Goal: Task Accomplishment & Management: Complete application form

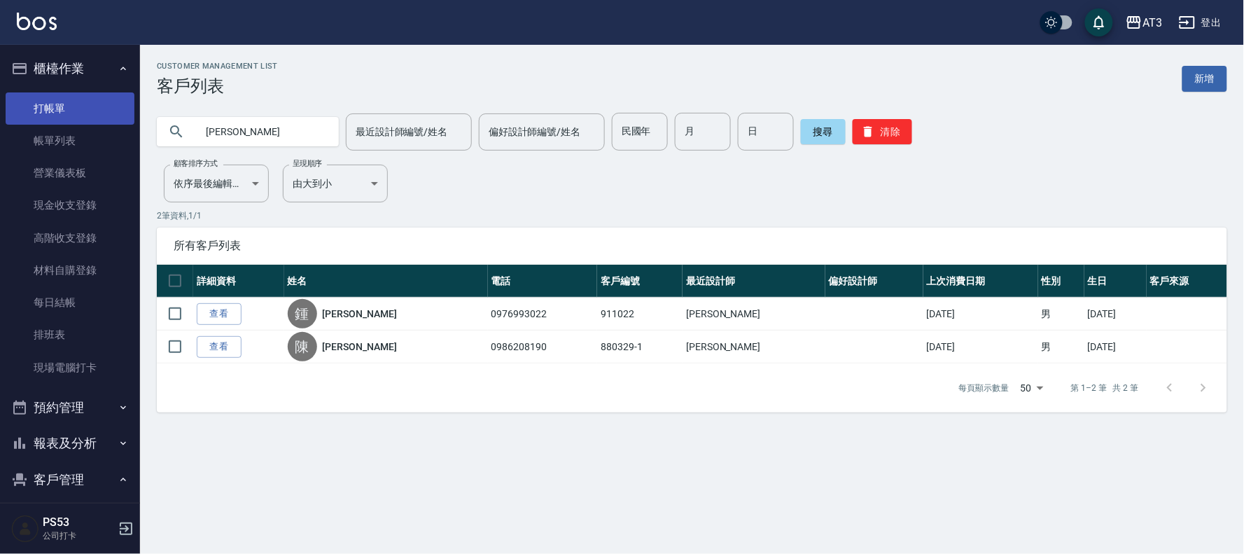
click at [64, 100] on link "打帳單" at bounding box center [70, 108] width 129 height 32
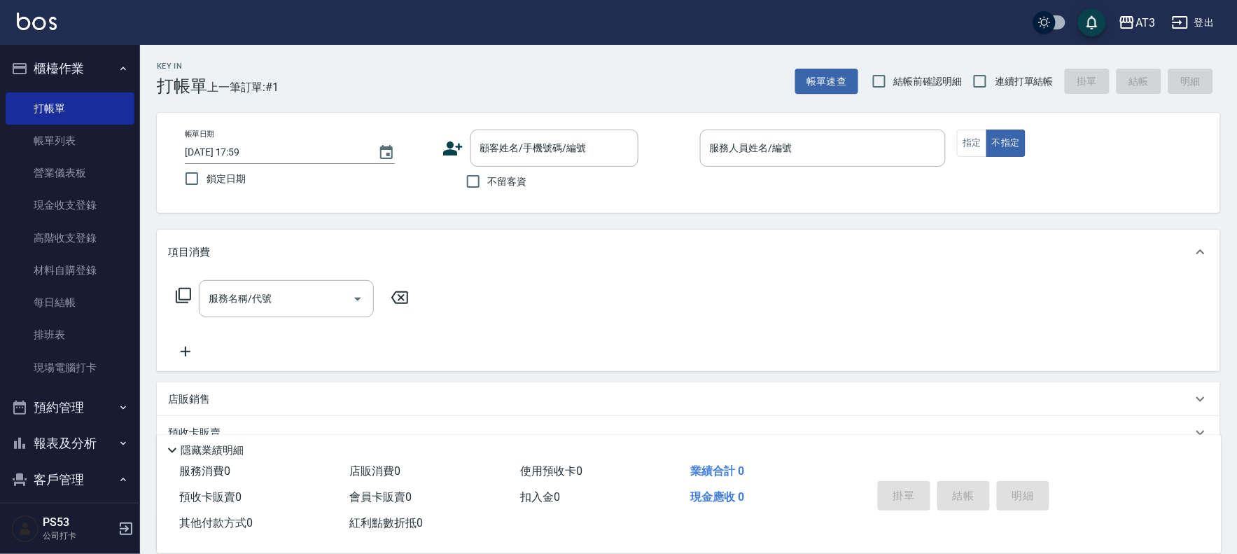
click at [999, 86] on span "連續打單結帳" at bounding box center [1024, 81] width 59 height 15
click at [995, 86] on input "連續打單結帳" at bounding box center [980, 81] width 29 height 29
checkbox input "true"
click at [447, 151] on icon at bounding box center [453, 148] width 20 height 14
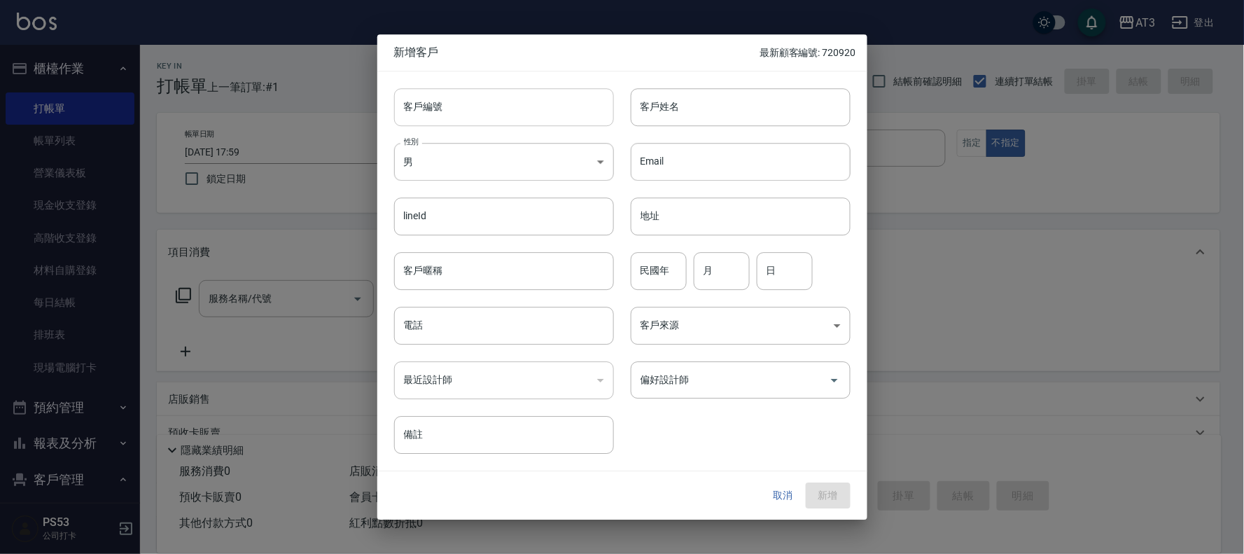
click at [585, 113] on input "客戶編號" at bounding box center [504, 107] width 220 height 38
type input "660720-1"
type input "[PERSON_NAME]"
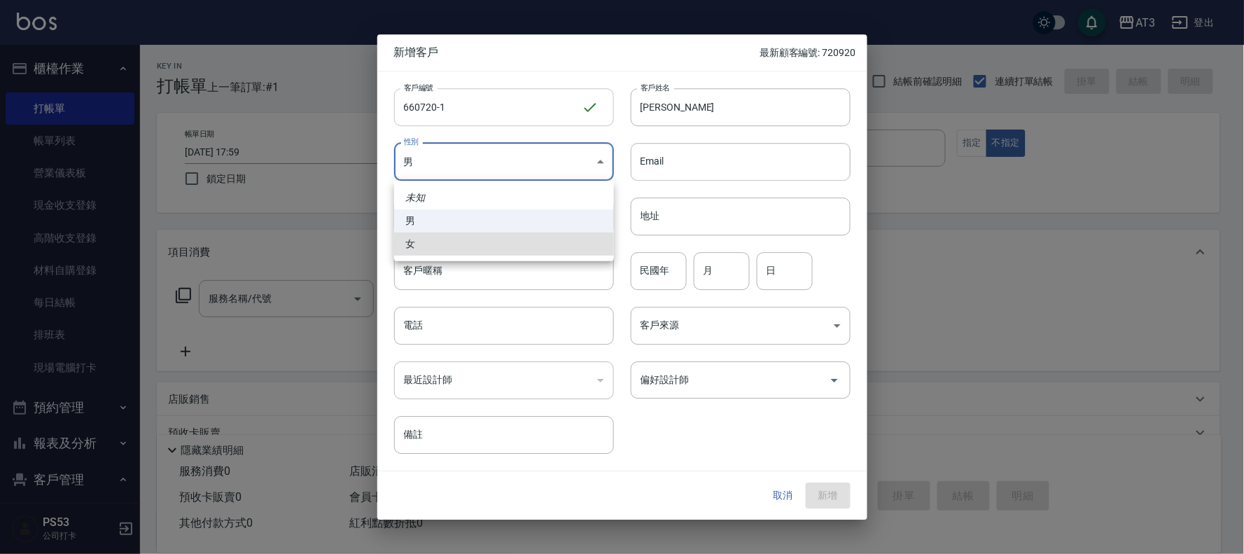
type input "[DEMOGRAPHIC_DATA]"
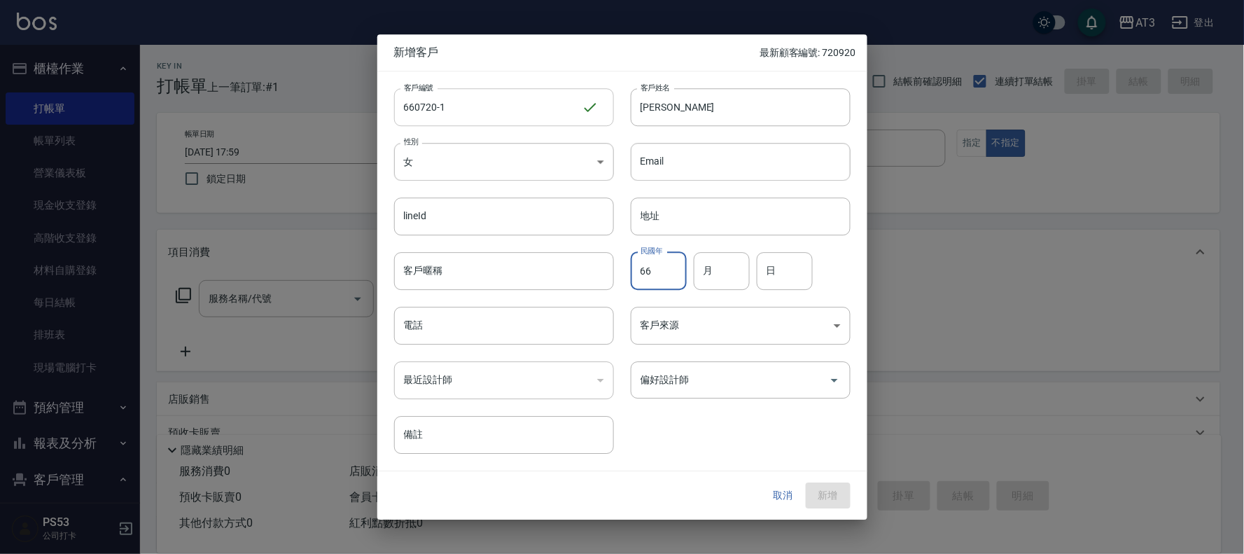
type input "66"
type input "7"
type input "20"
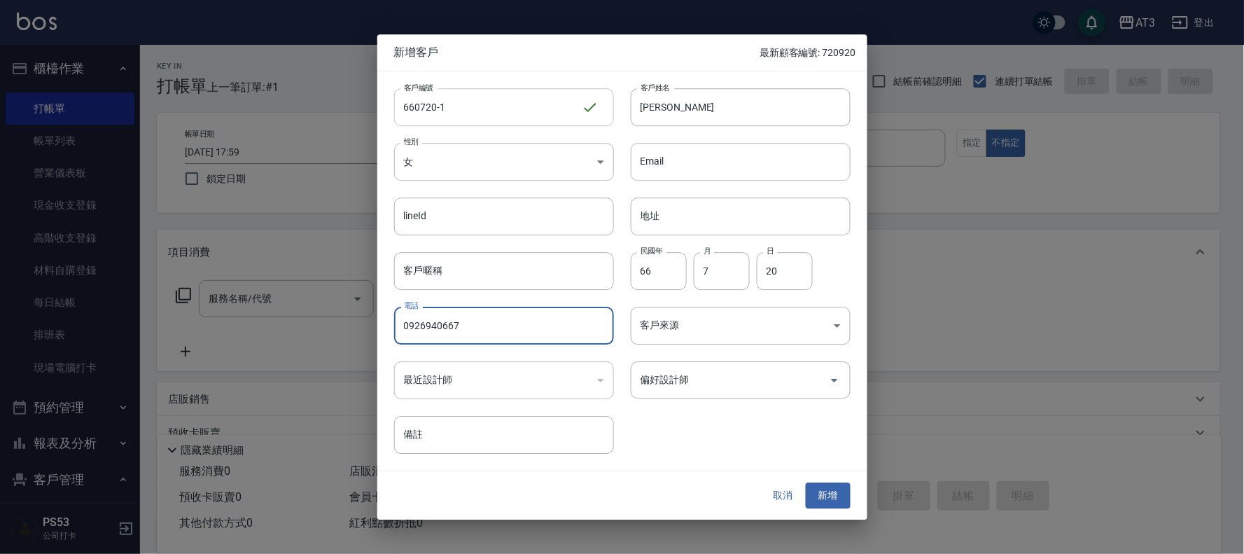
type input "0926940667"
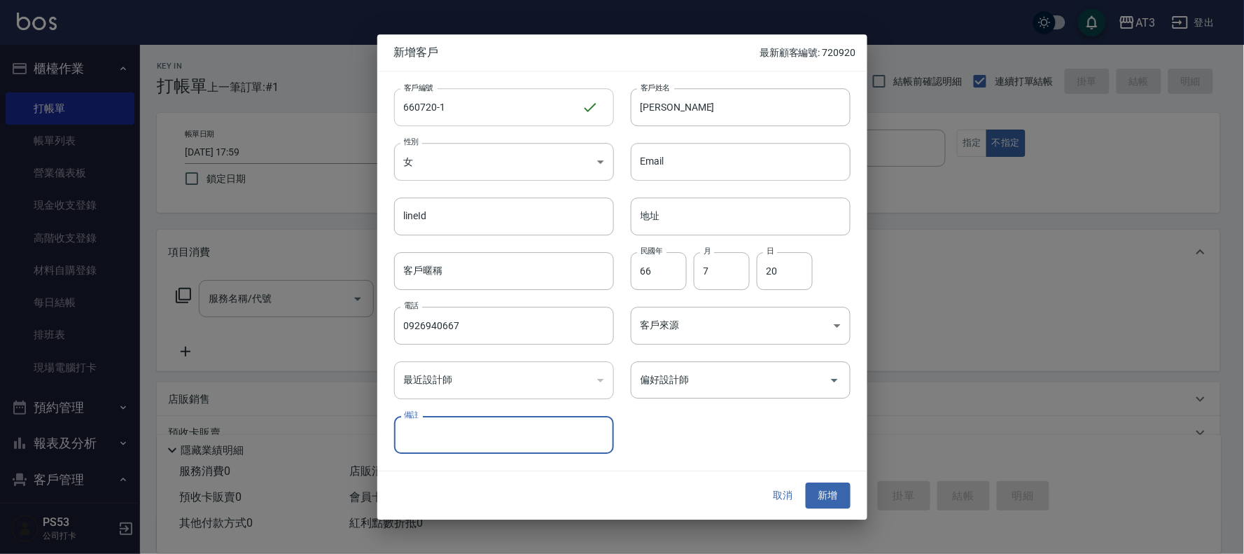
click at [806, 483] on button "新增" at bounding box center [828, 496] width 45 height 26
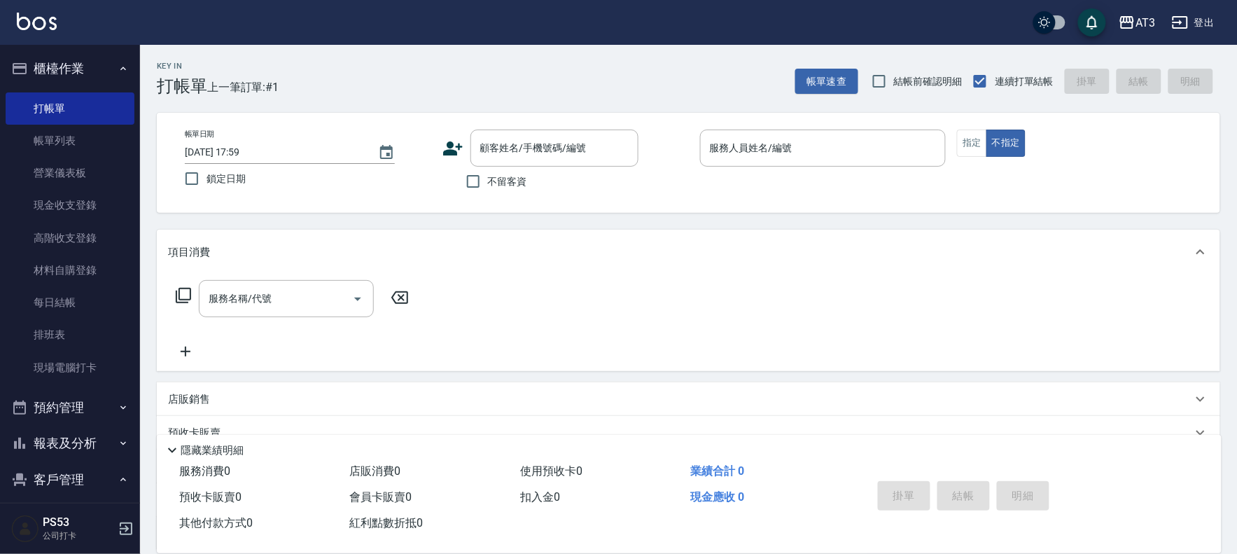
click at [457, 147] on icon at bounding box center [453, 148] width 20 height 14
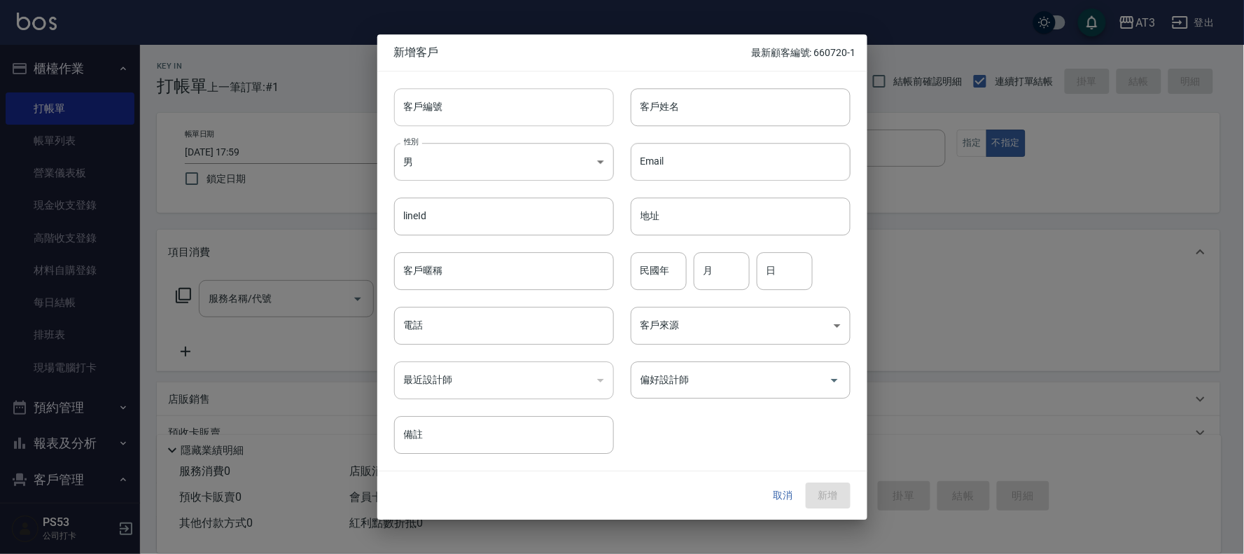
click at [498, 113] on input "客戶編號" at bounding box center [504, 107] width 220 height 38
type input "6"
type input "650827"
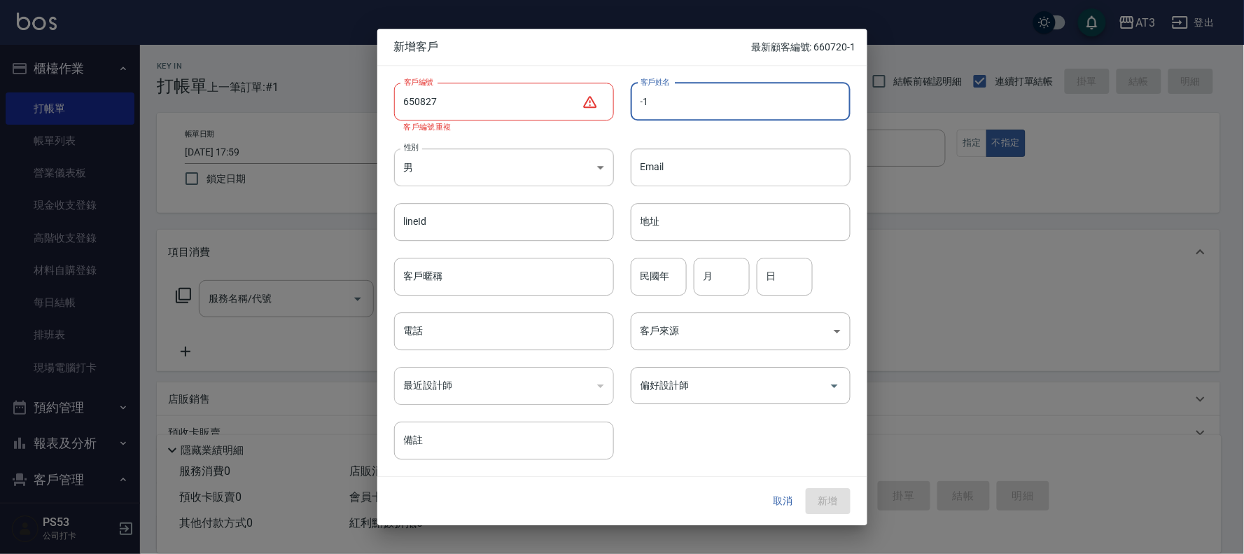
type input "-1"
click at [498, 108] on input "650827" at bounding box center [488, 102] width 188 height 38
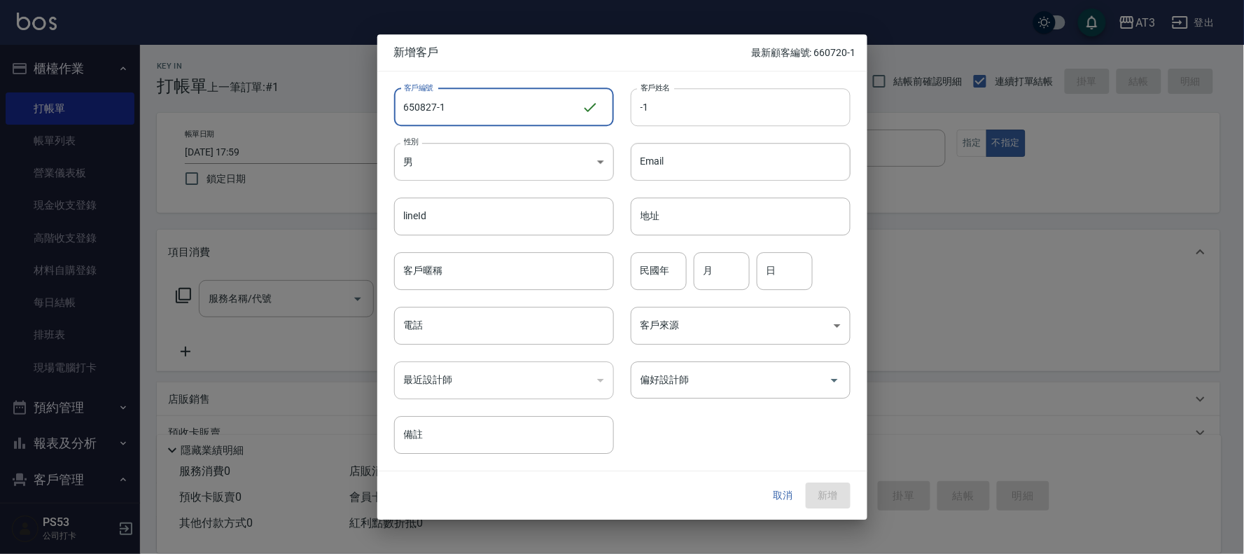
type input "650827-1"
click at [669, 95] on input "-1" at bounding box center [741, 107] width 220 height 38
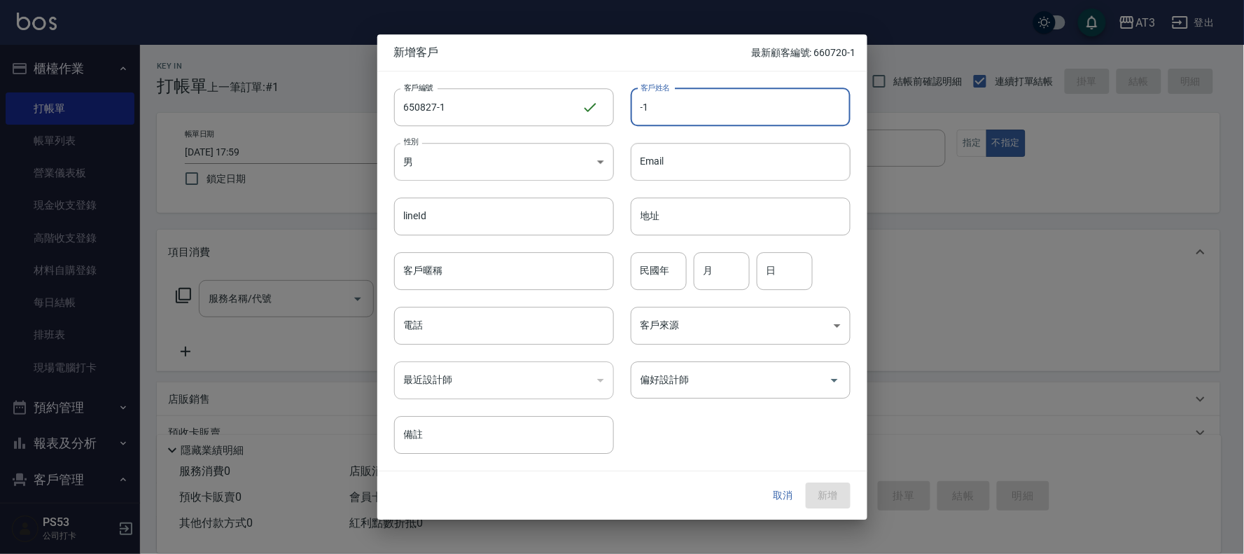
type input "-"
type input "[PERSON_NAME]"
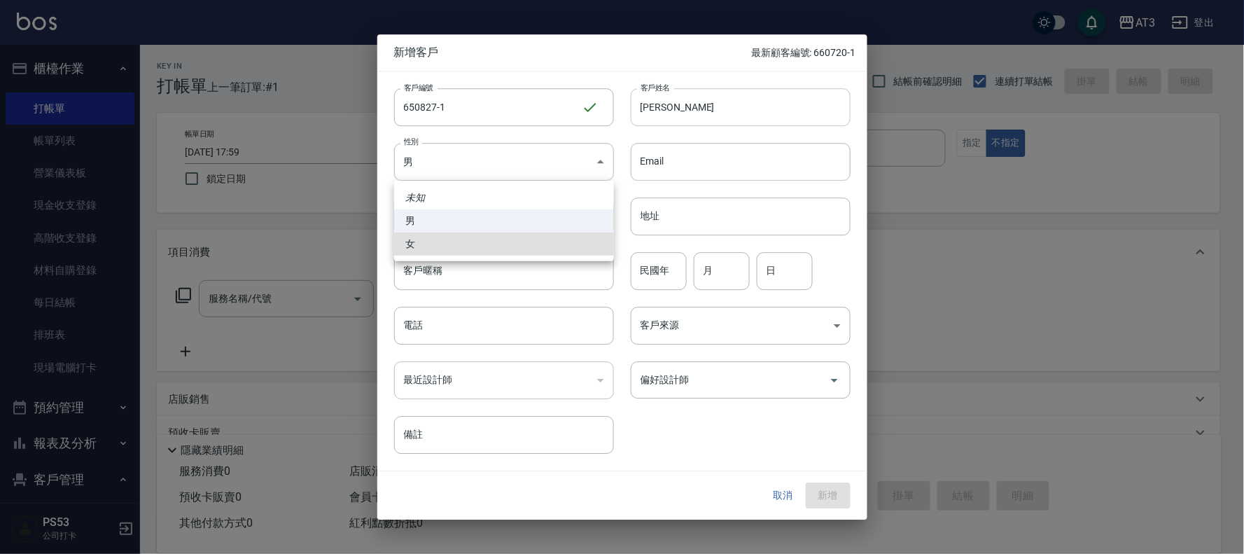
type input "[DEMOGRAPHIC_DATA]"
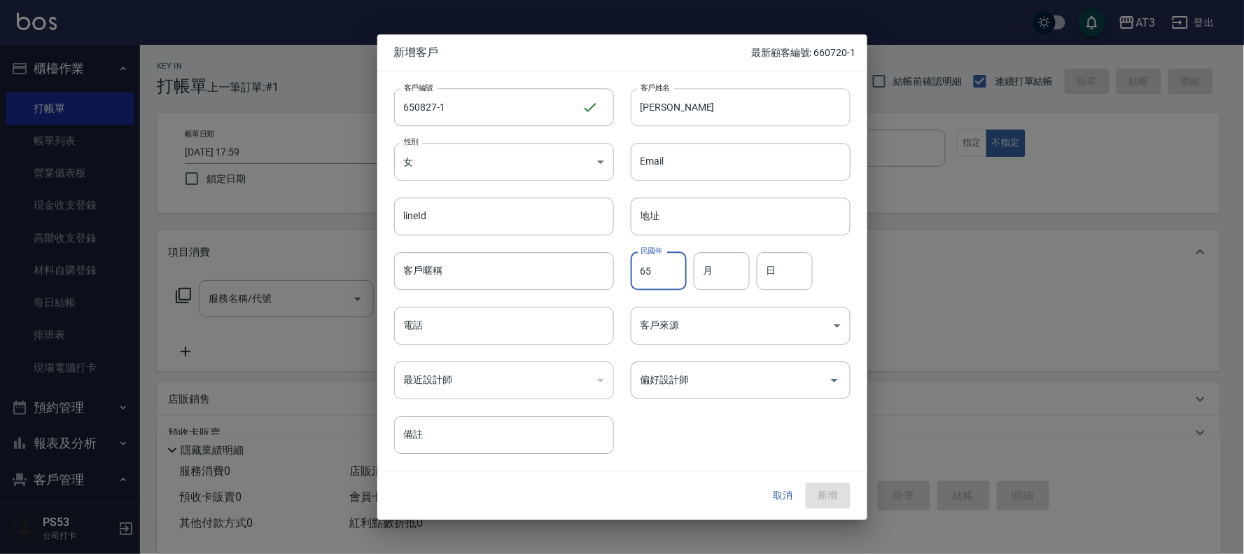
type input "65"
type input "8"
type input "27"
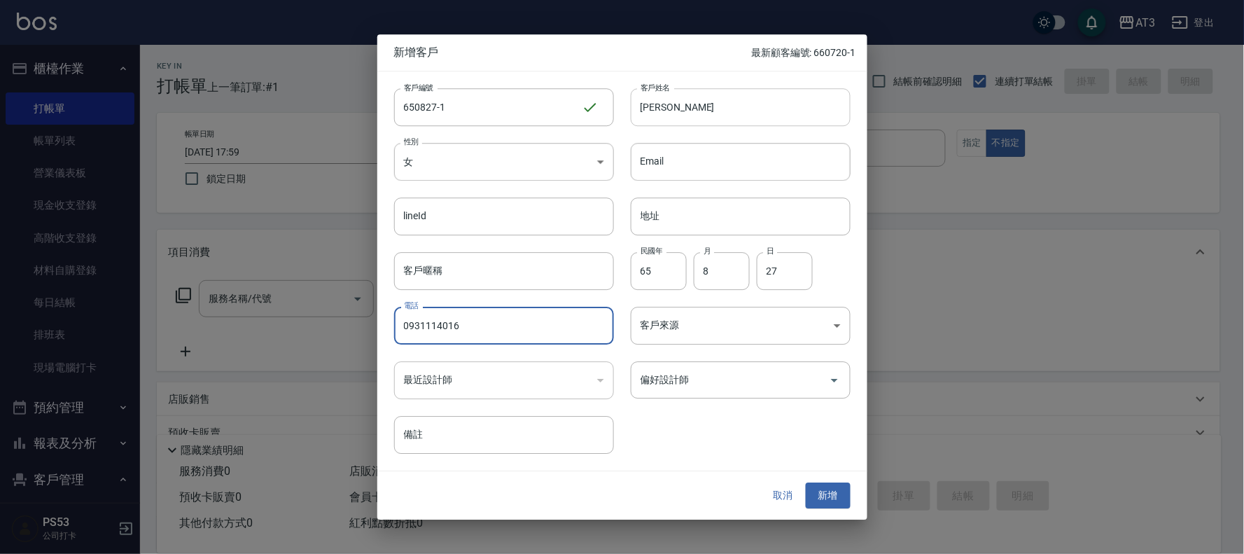
type input "0931114016"
click at [806, 483] on button "新增" at bounding box center [828, 496] width 45 height 26
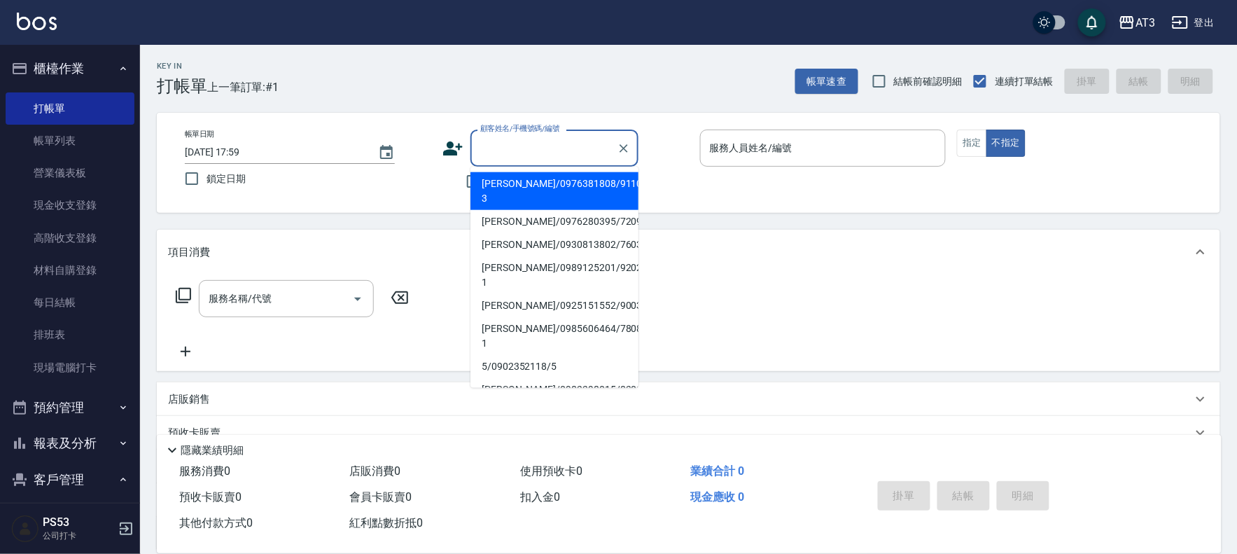
click at [578, 141] on input "顧客姓名/手機號碼/編號" at bounding box center [544, 148] width 134 height 25
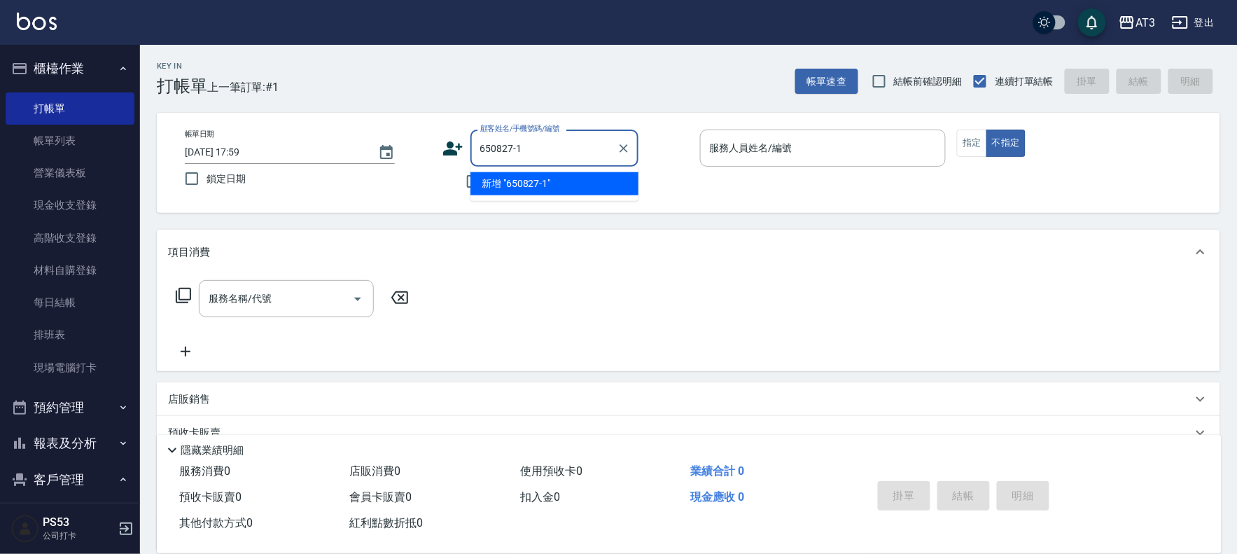
type input "[PERSON_NAME]/0931114016/650827-1"
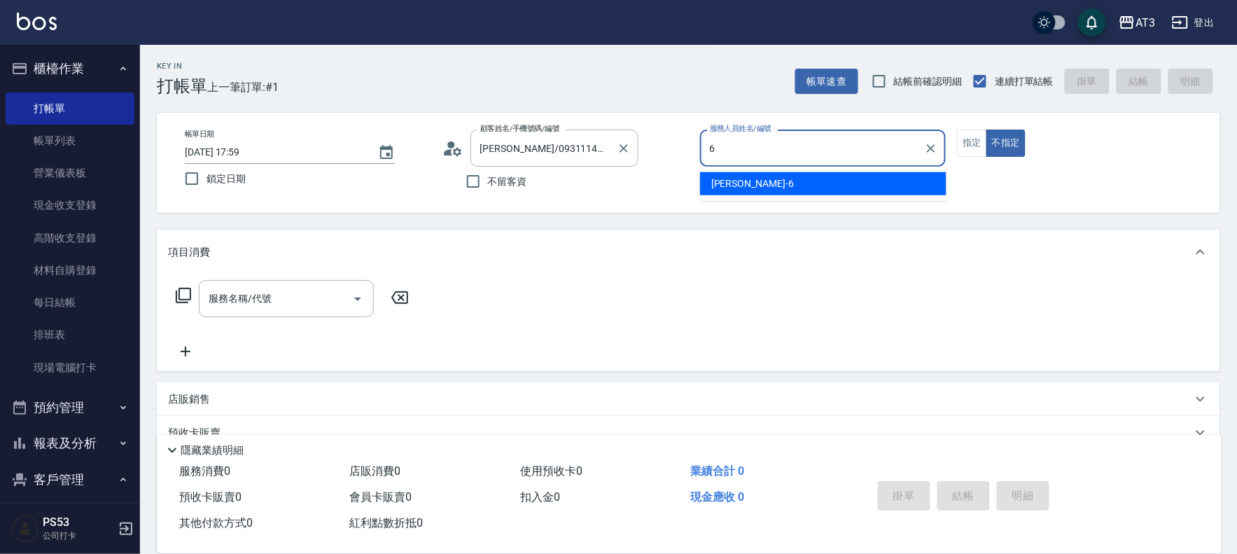
type input "詩雅-6"
type button "false"
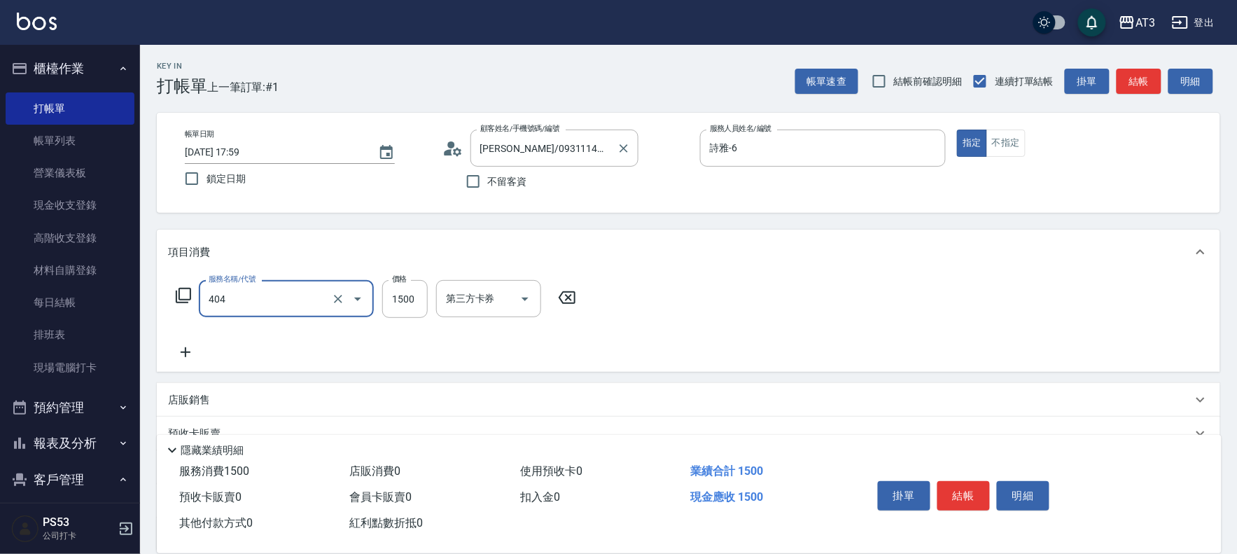
type input "設計染髮(404)"
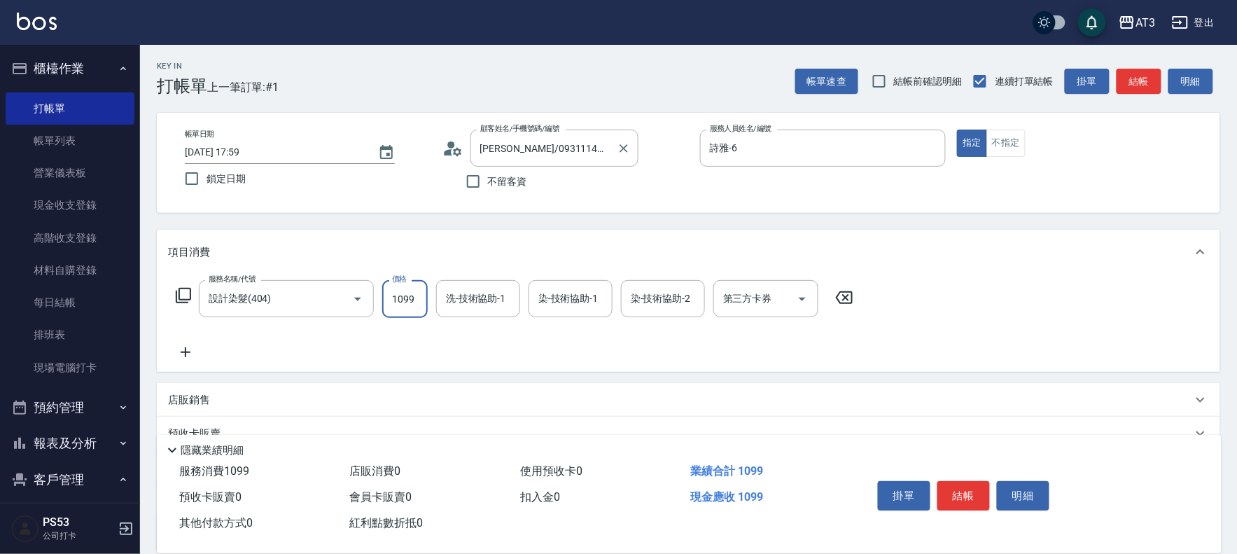
type input "1099"
type input "詩雅-6"
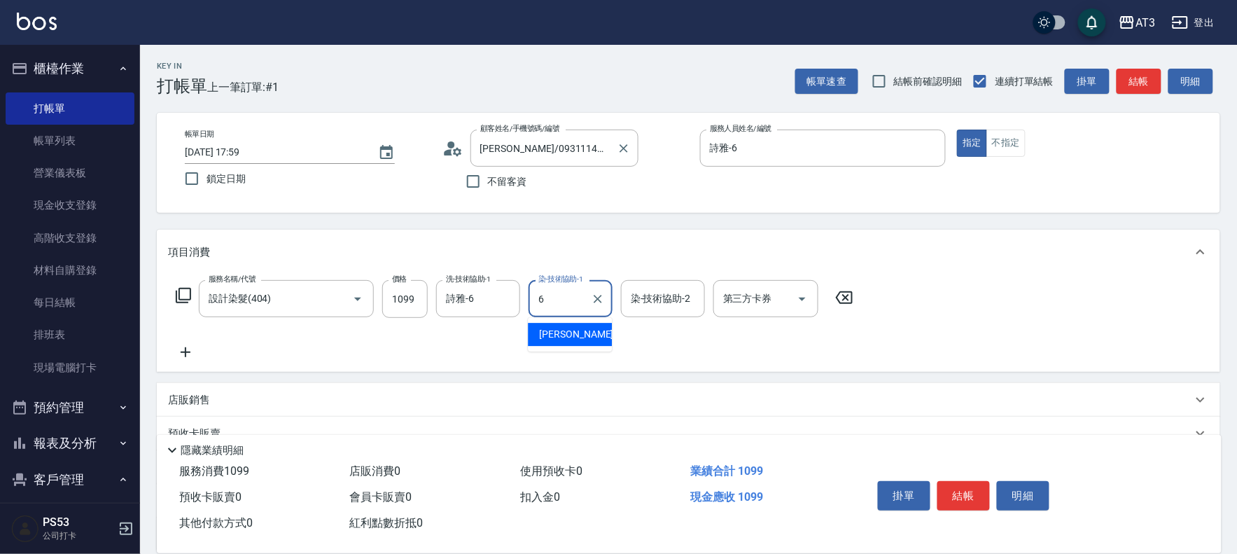
type input "詩雅-6"
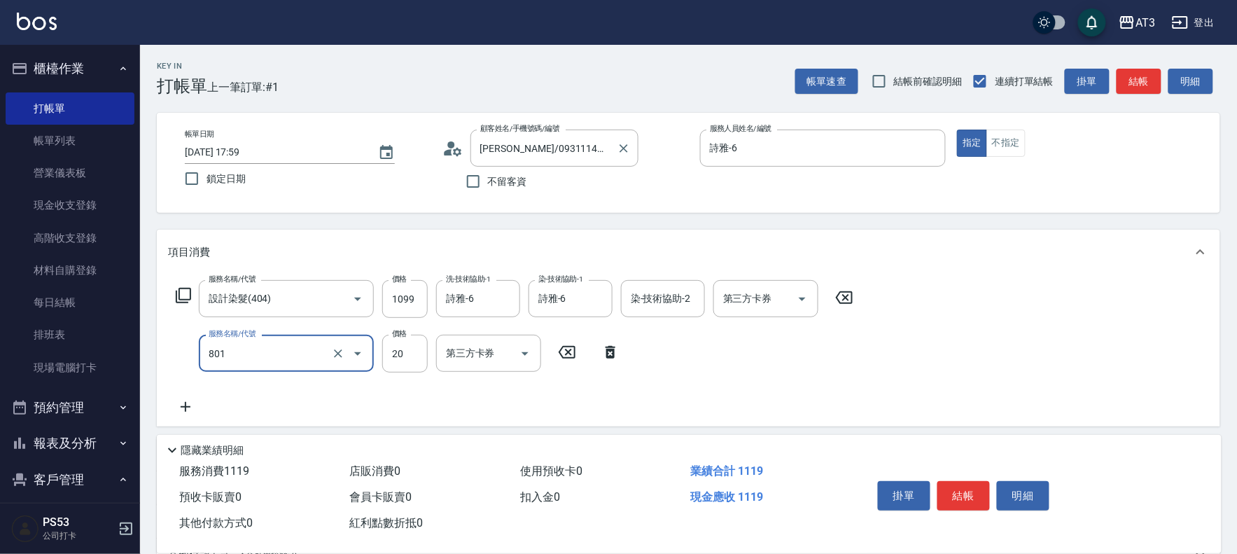
type input "潤絲(801)"
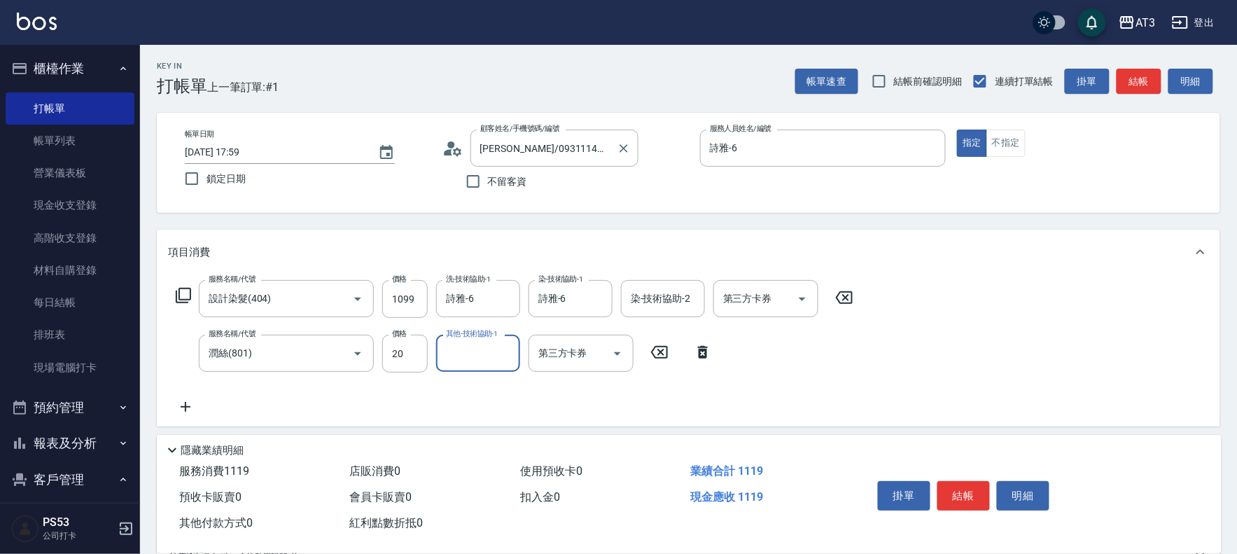
type input "2"
type input "詩雅-6"
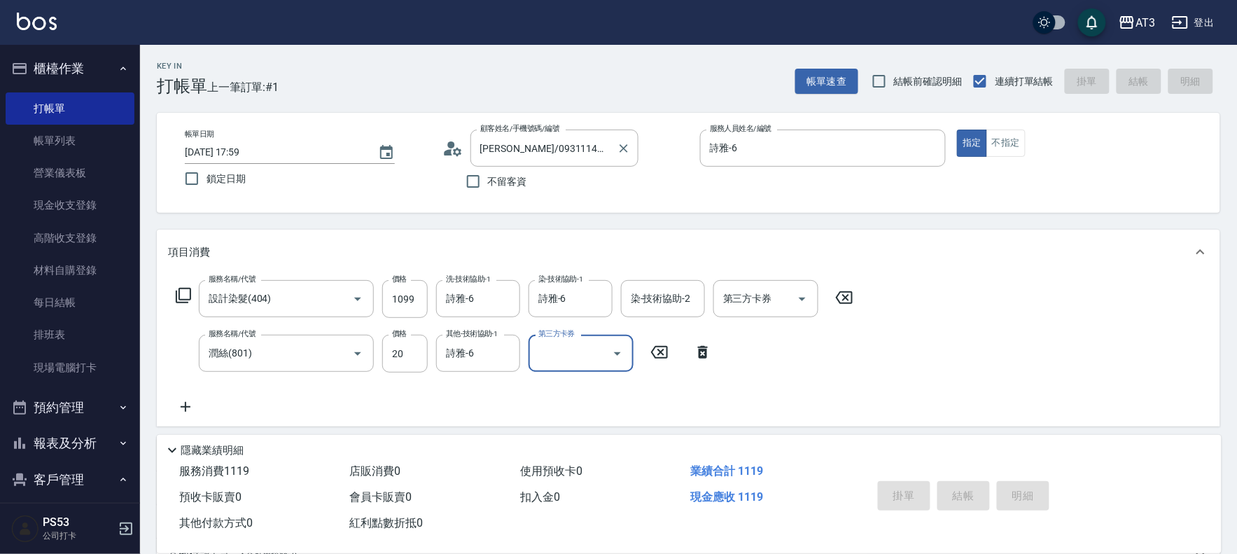
type input "[DATE] 18:01"
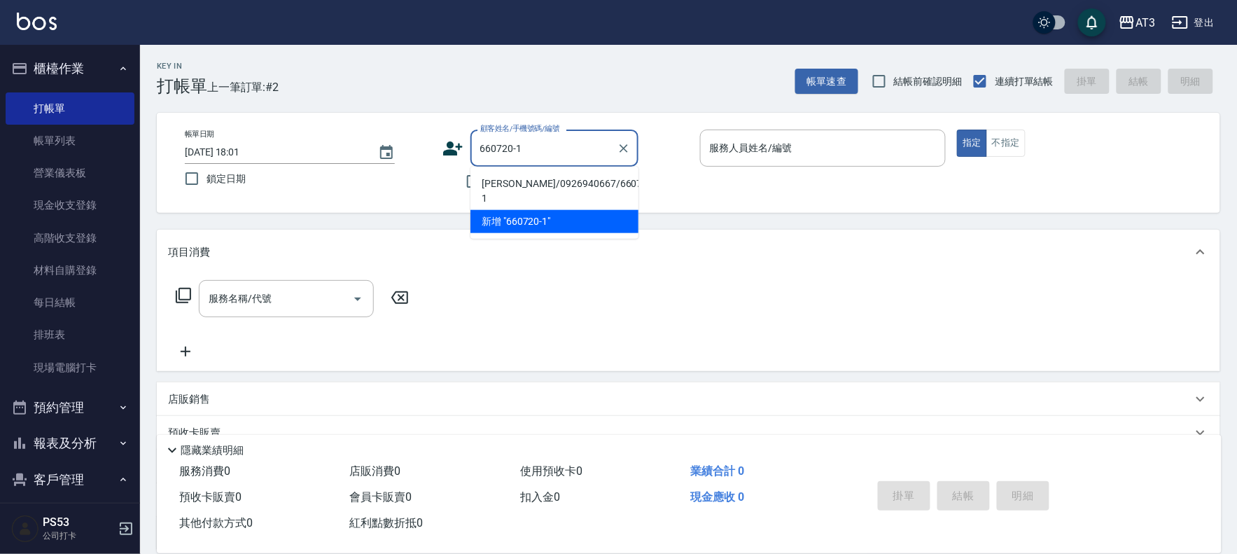
type input "[PERSON_NAME]/0926940667/660720-1"
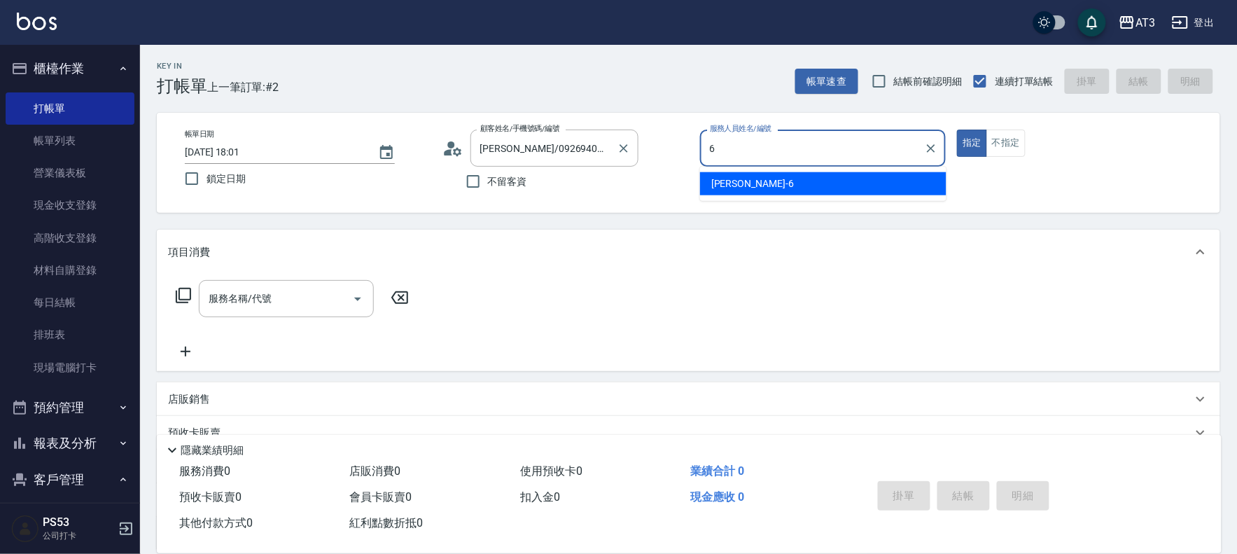
type input "詩雅-6"
type button "true"
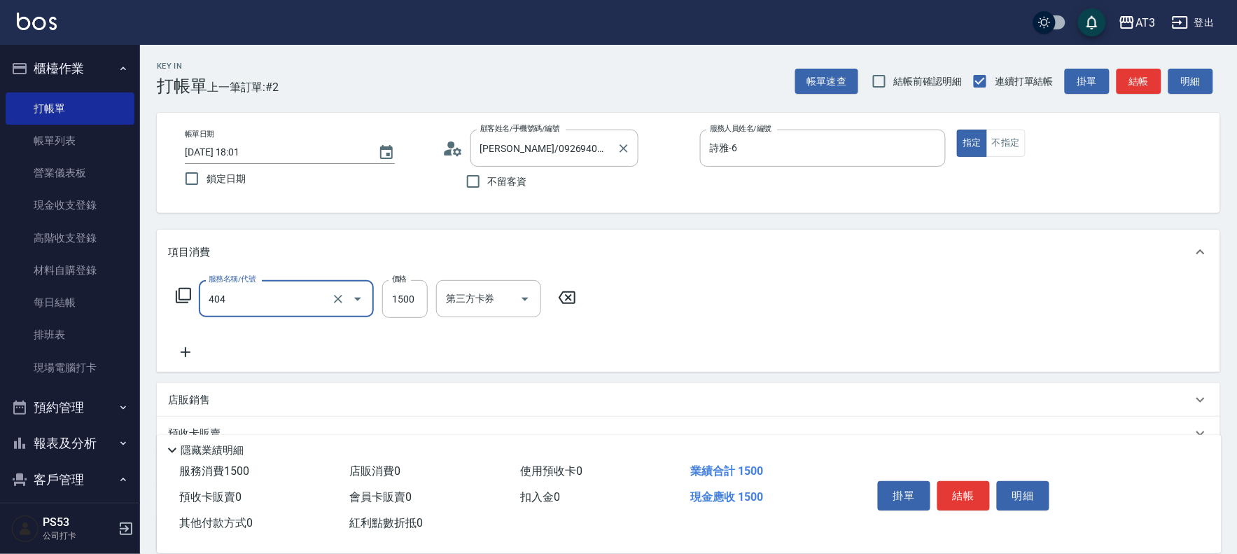
type input "設計染髮(404)"
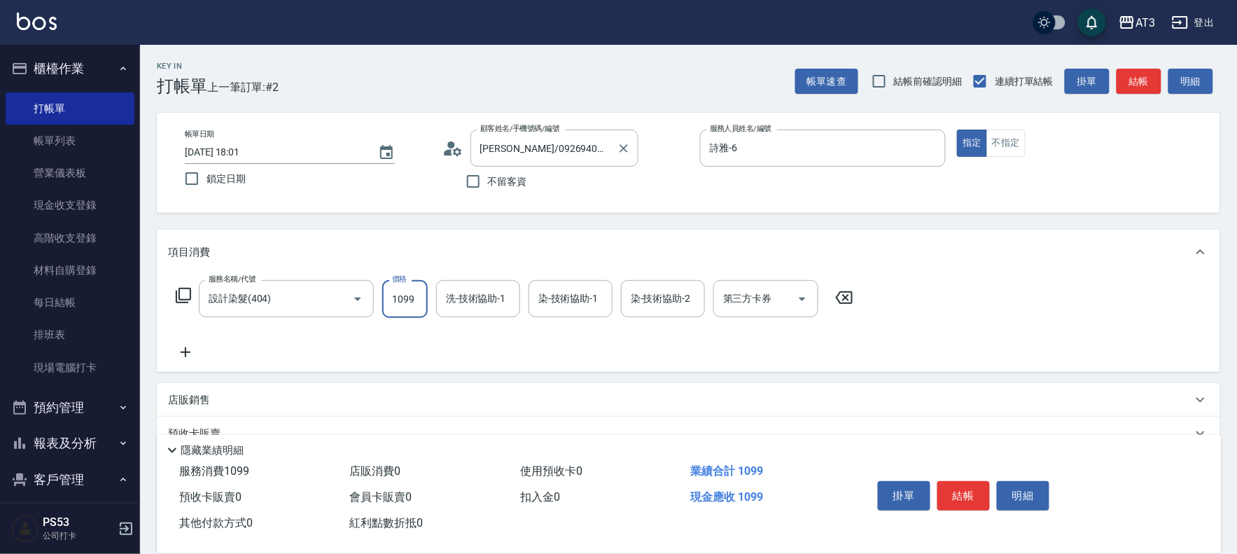
type input "1099"
type input "詩雅-6"
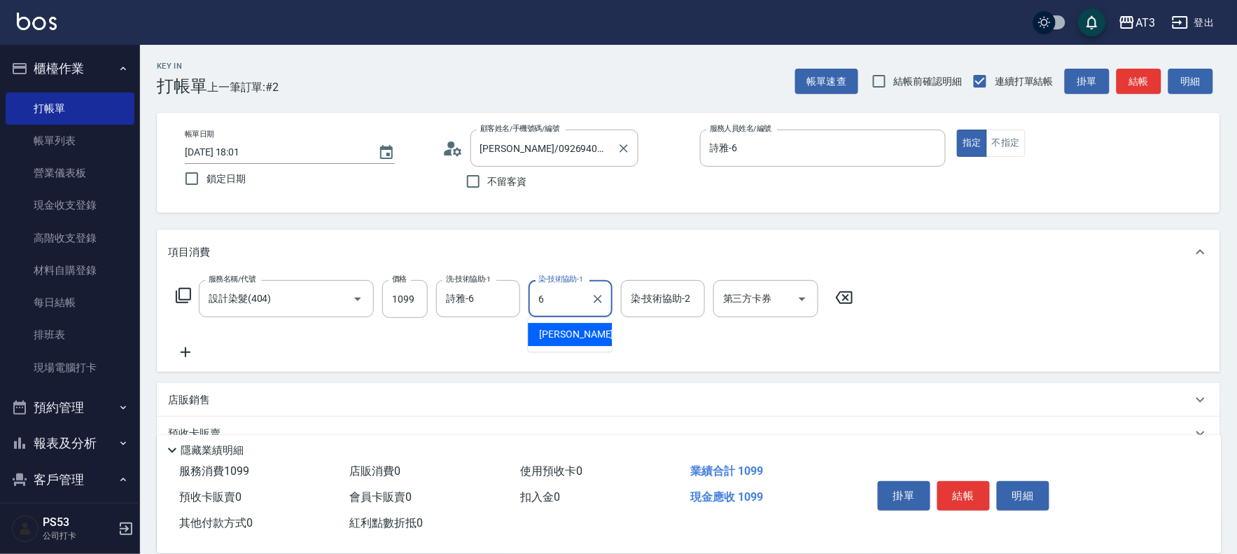
type input "詩雅-6"
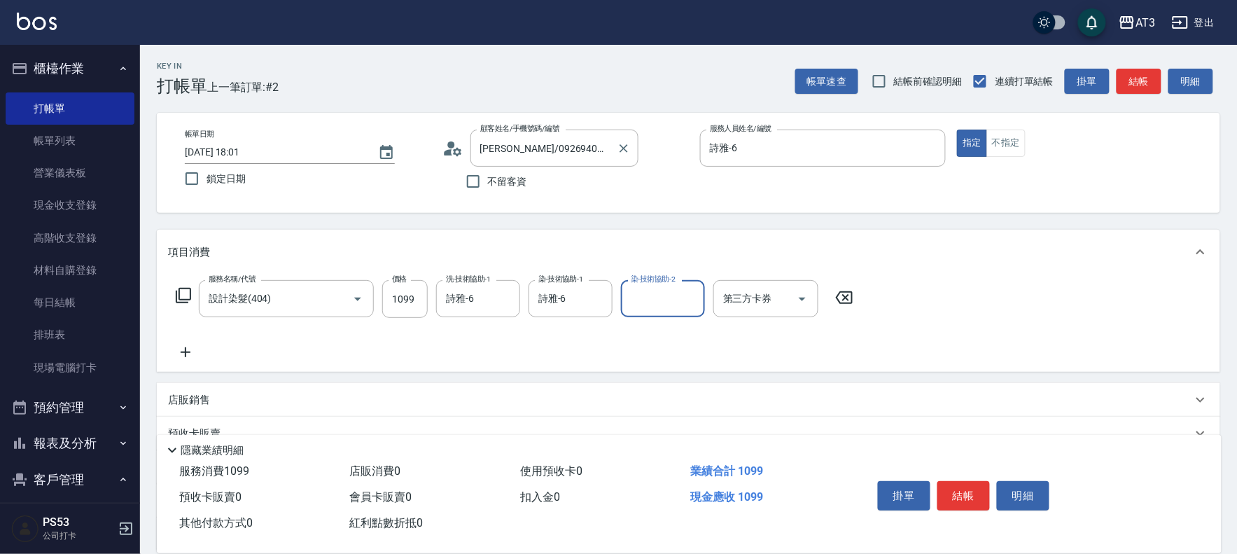
type input "7"
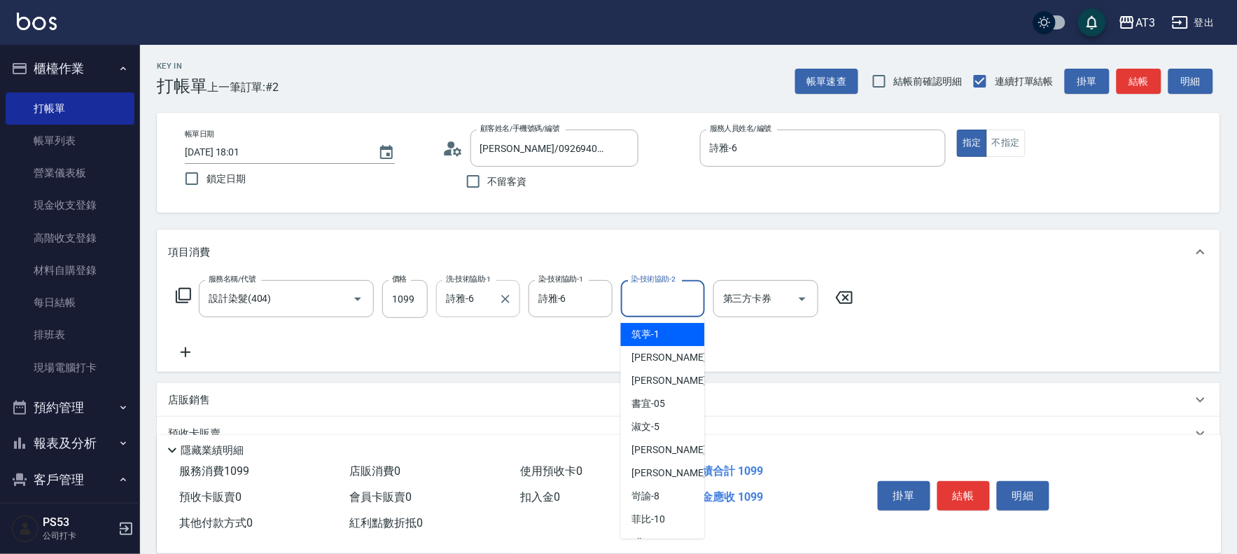
click at [478, 312] on div "[PERSON_NAME]-6 洗-技術協助-1" at bounding box center [478, 298] width 84 height 37
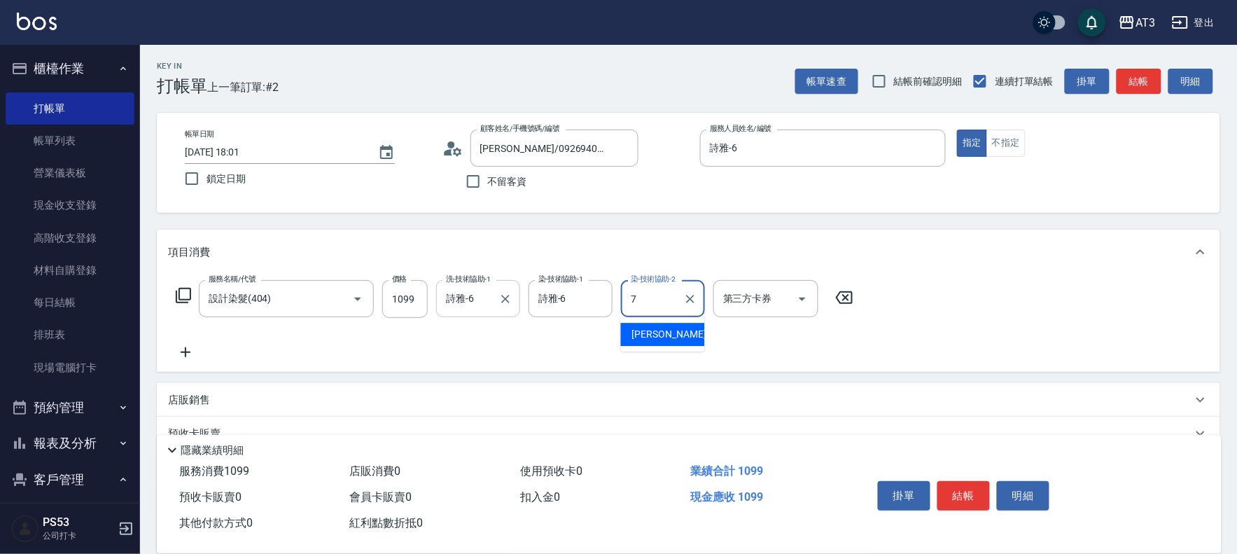
type input "子晴-7"
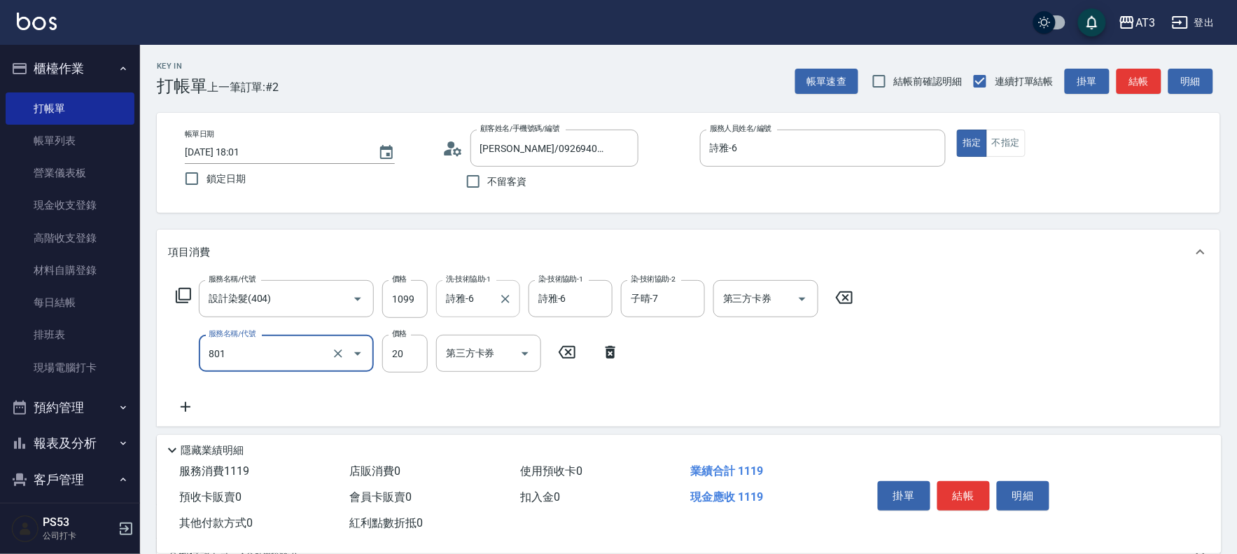
type input "潤絲(801)"
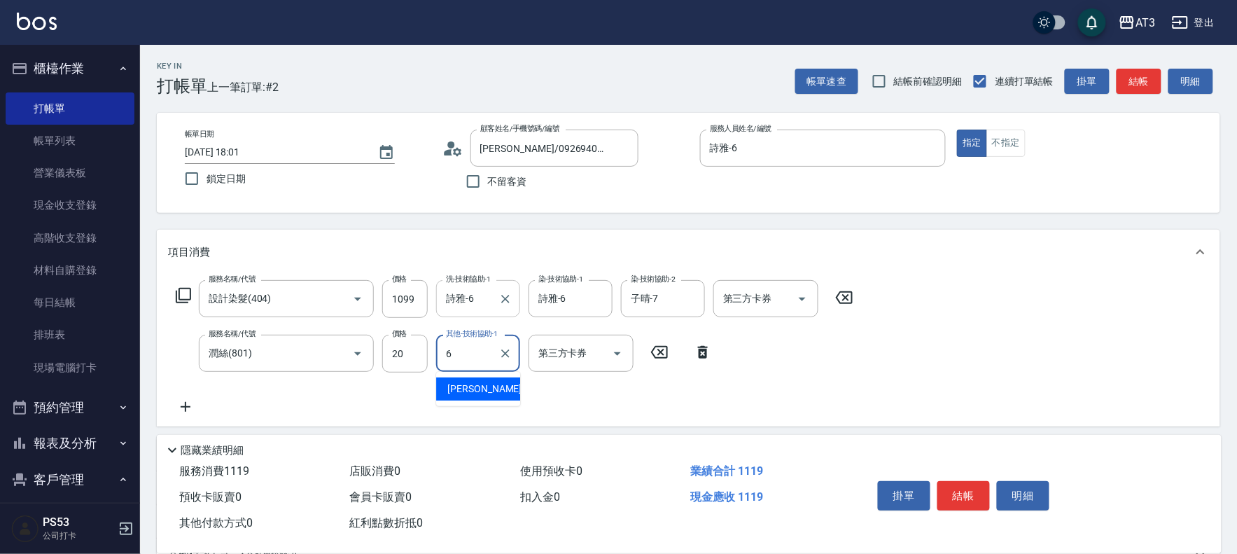
type input "詩雅-6"
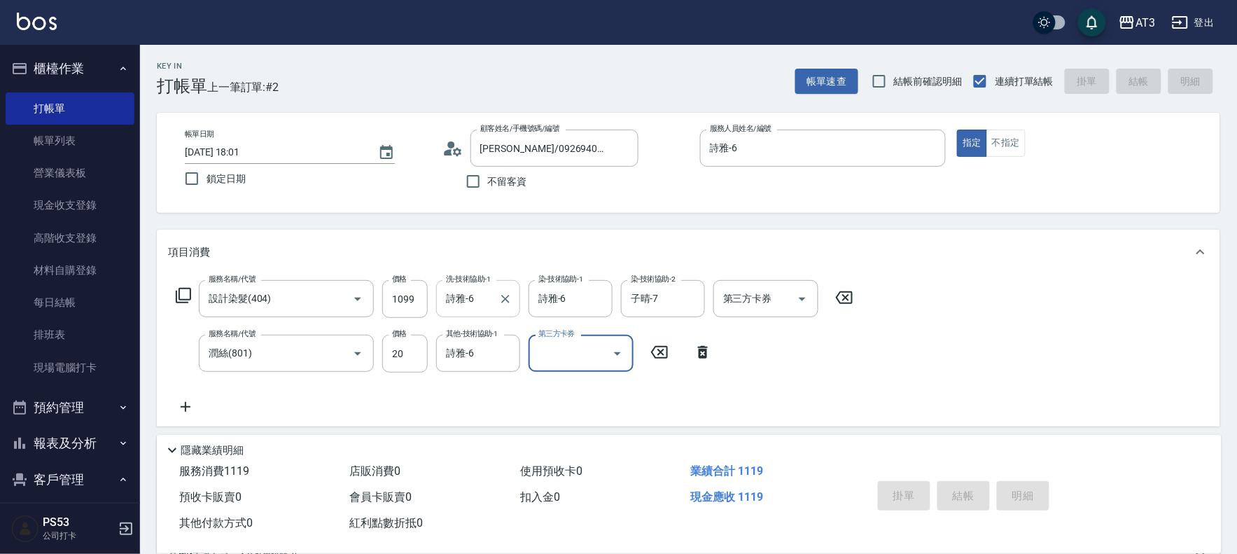
type input "[DATE] 18:02"
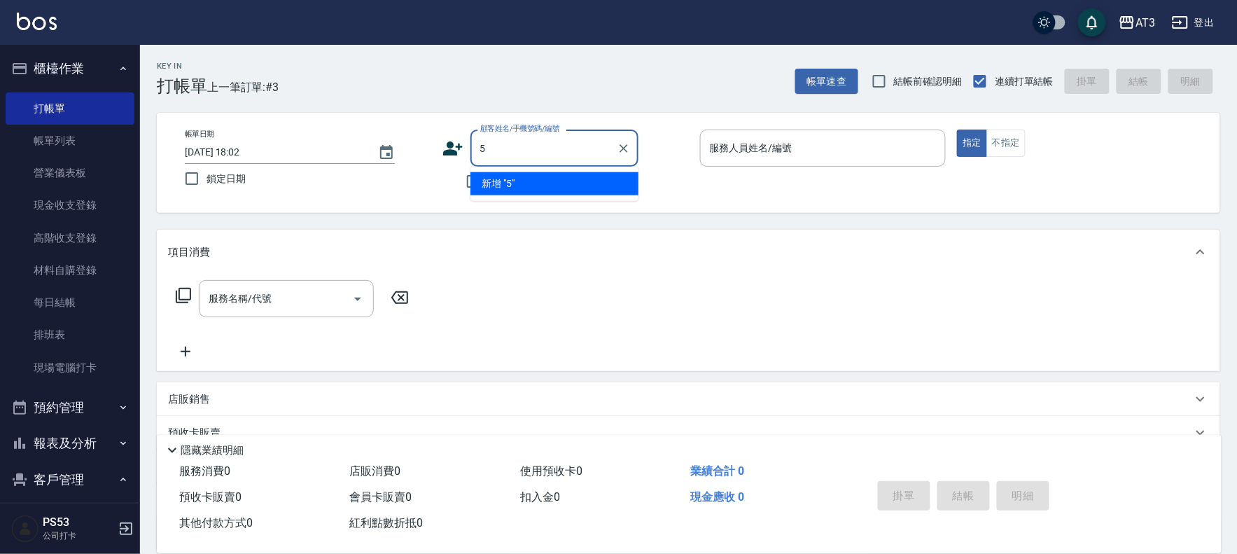
type input "5"
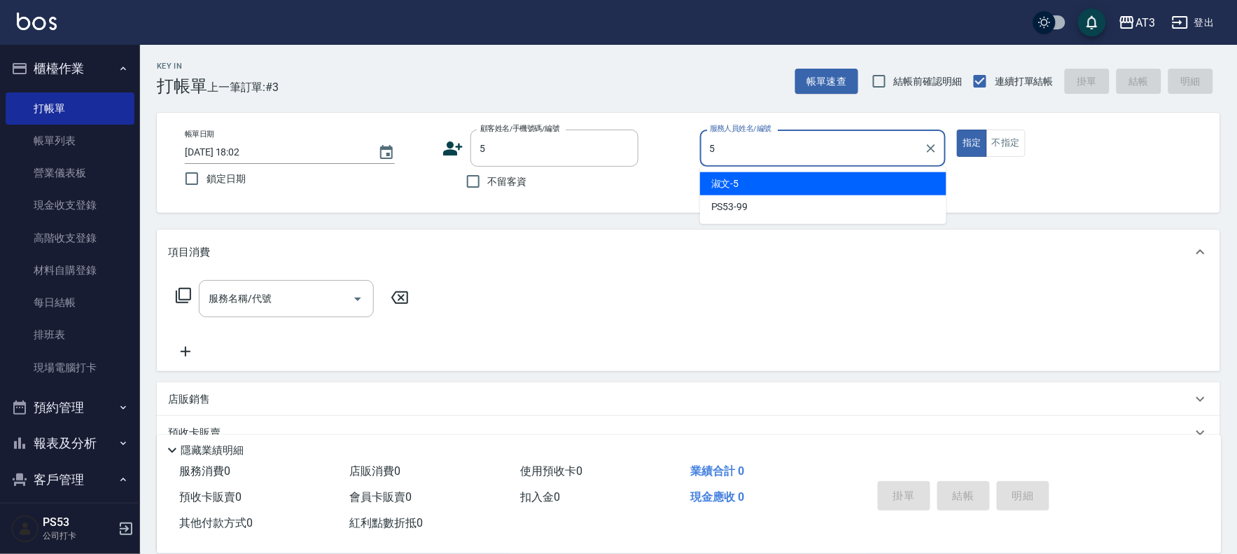
type input "淑文-5"
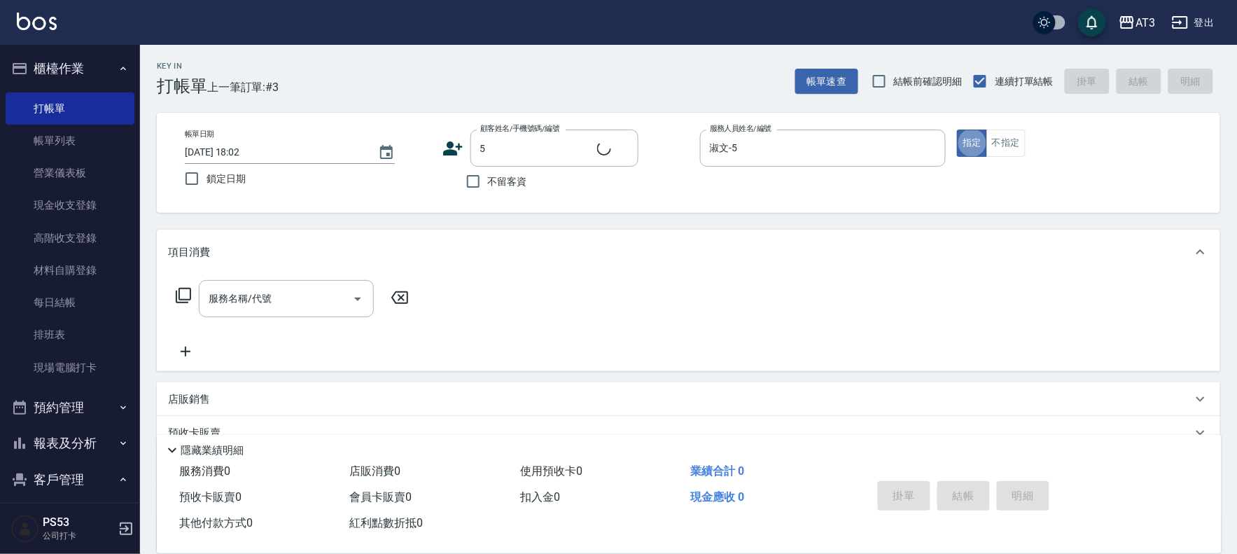
type input "5/0902352118/5"
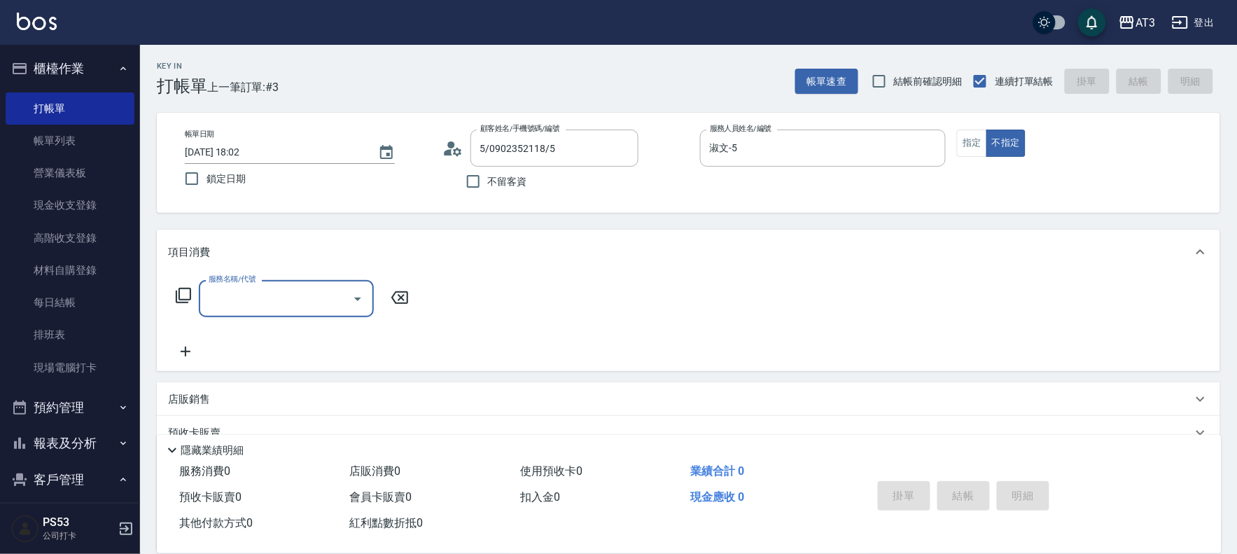
type input "0"
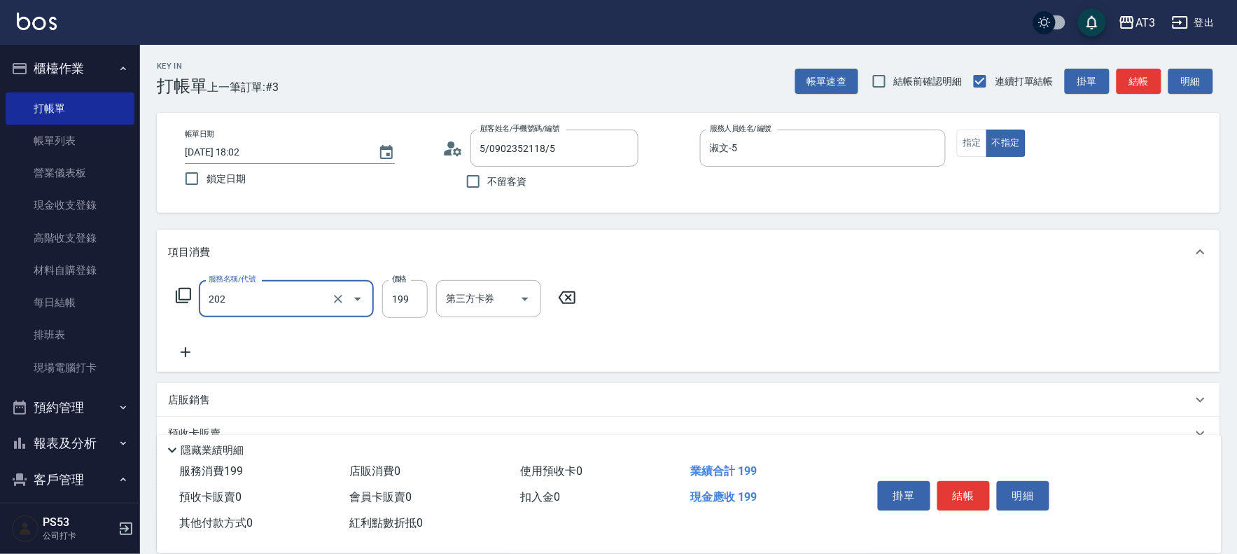
type input "不指定單剪(202)"
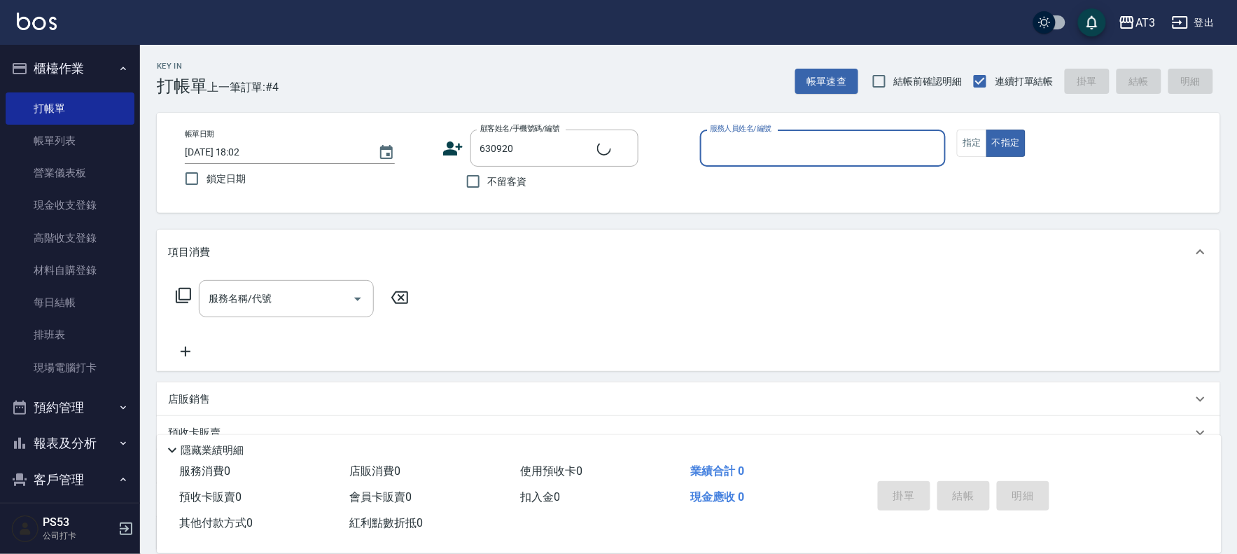
type input "[PERSON_NAME]/2980407698/630920"
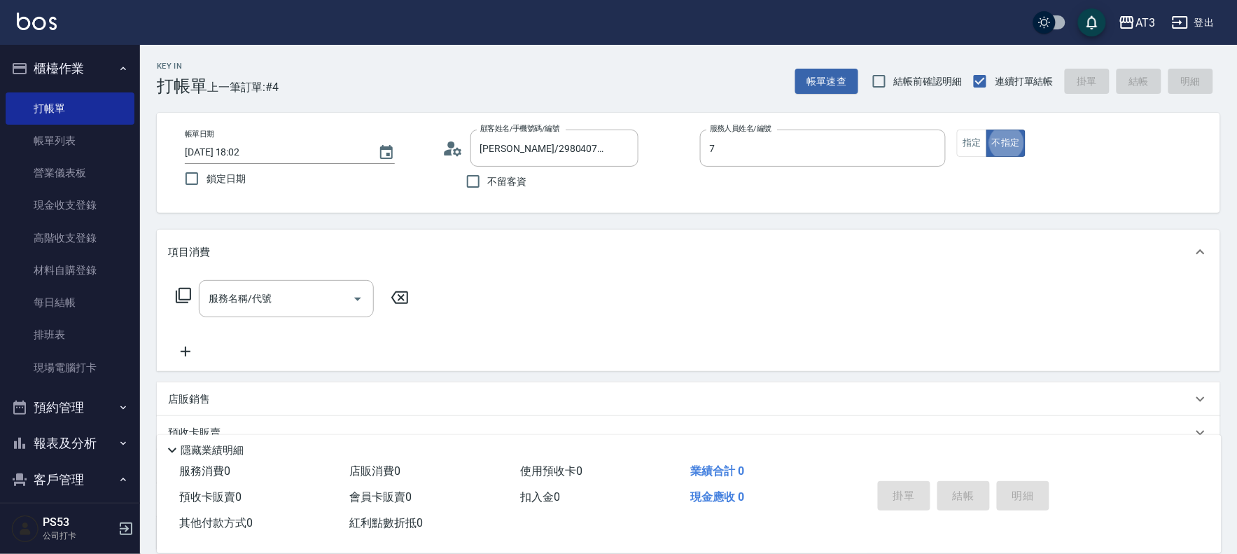
type input "子晴-7"
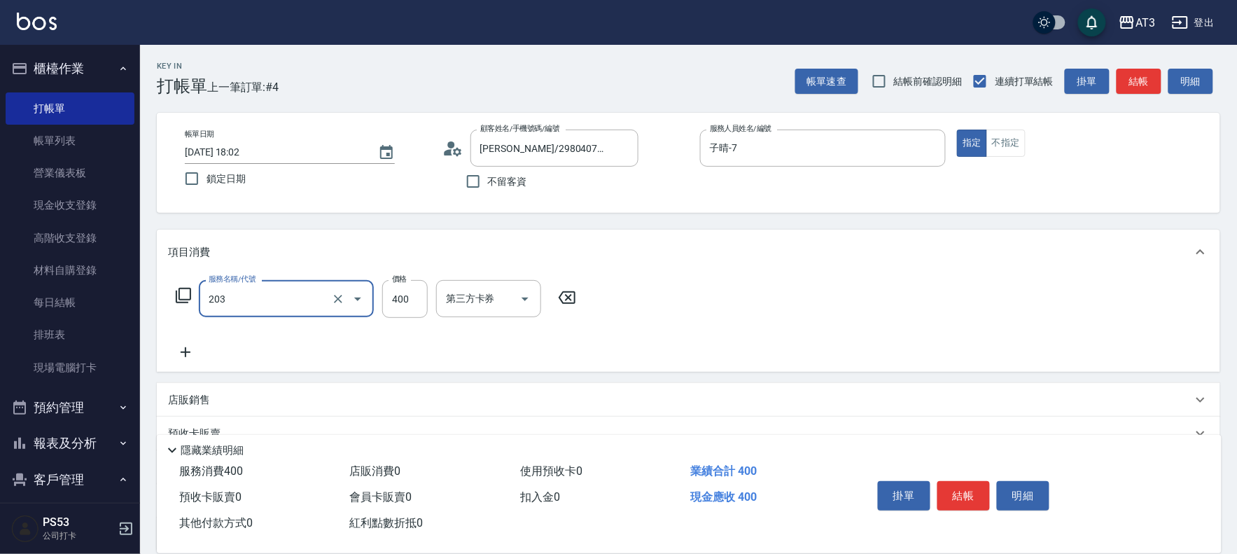
type input "指定單剪(203)"
type input "200"
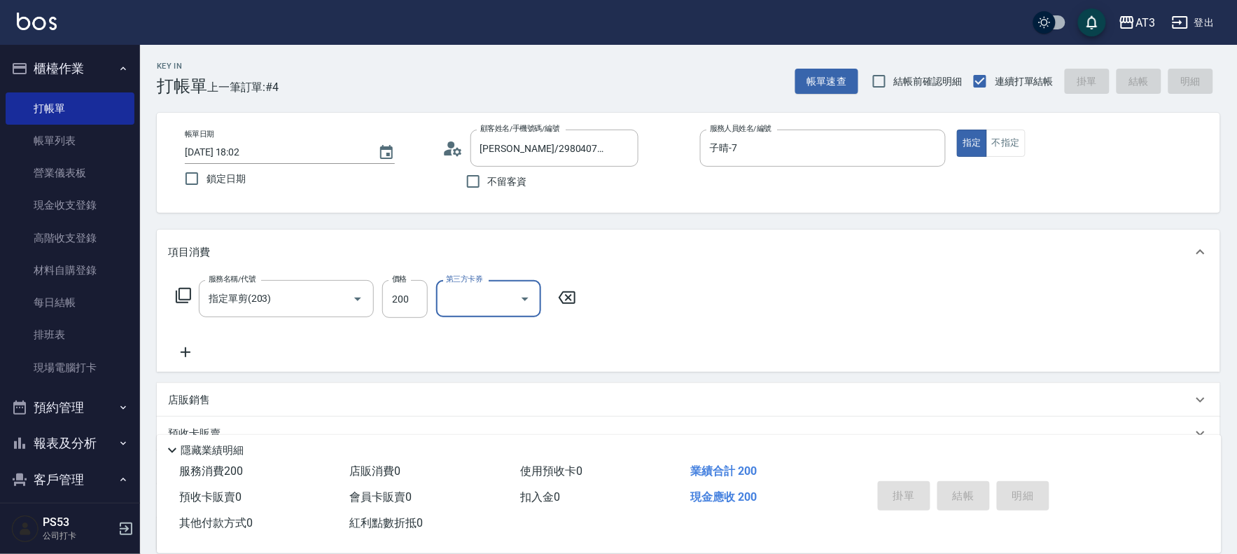
type input "[DATE] 18:03"
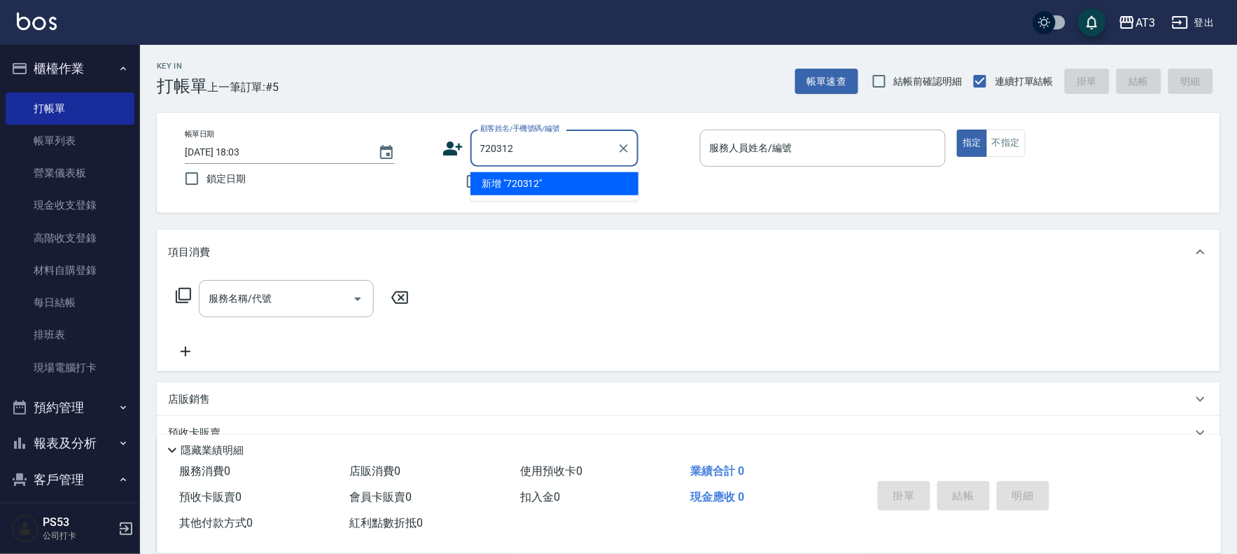
type input "720312"
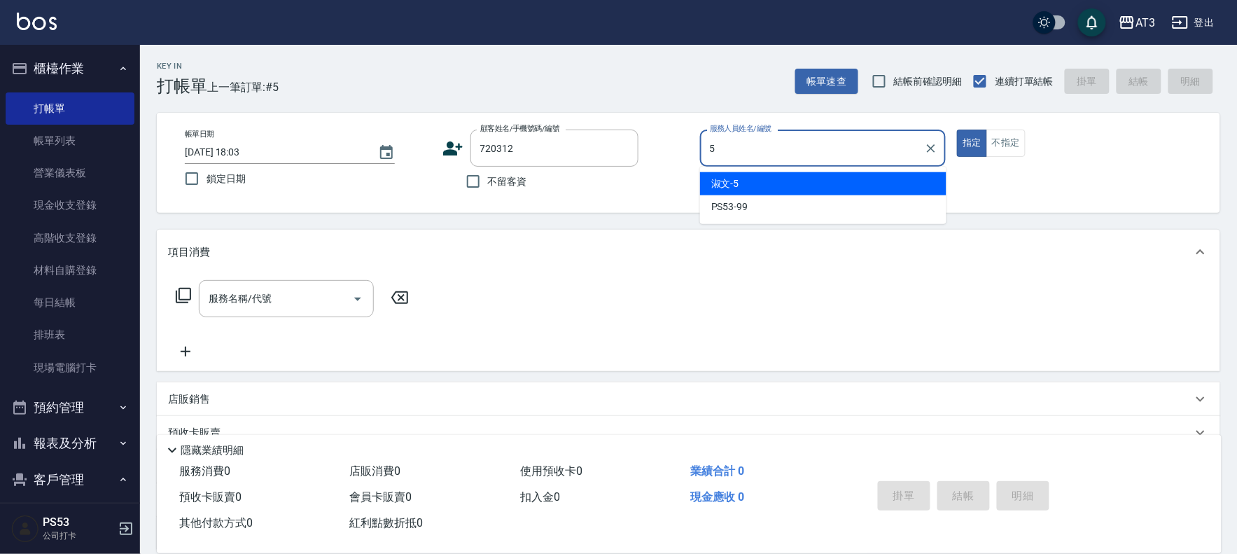
type input "淑文-5"
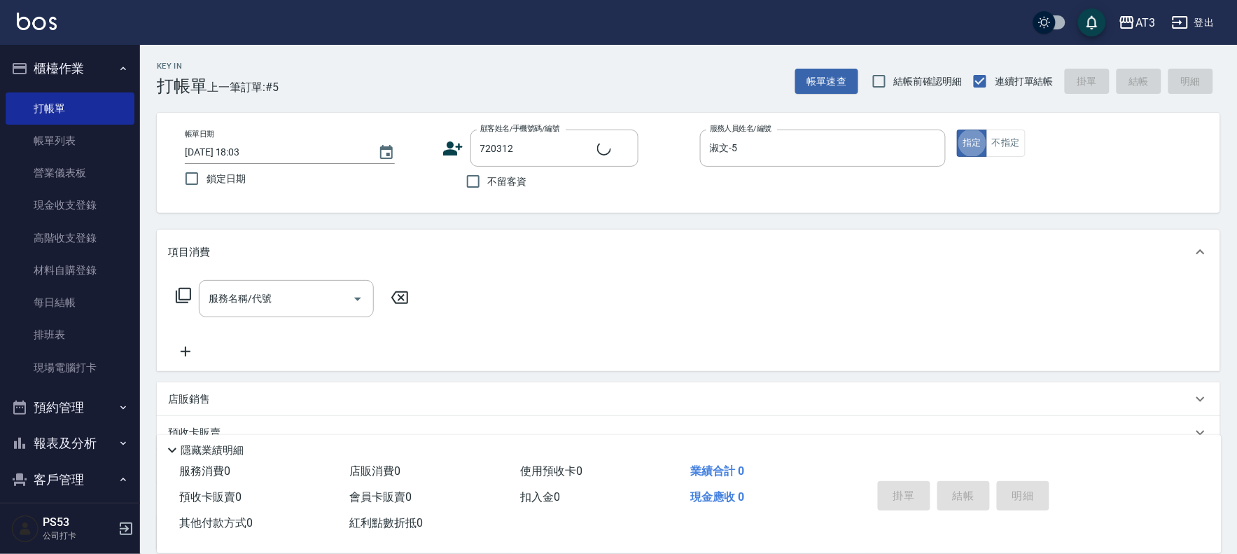
type input "[PERSON_NAME]/0900785222/720312"
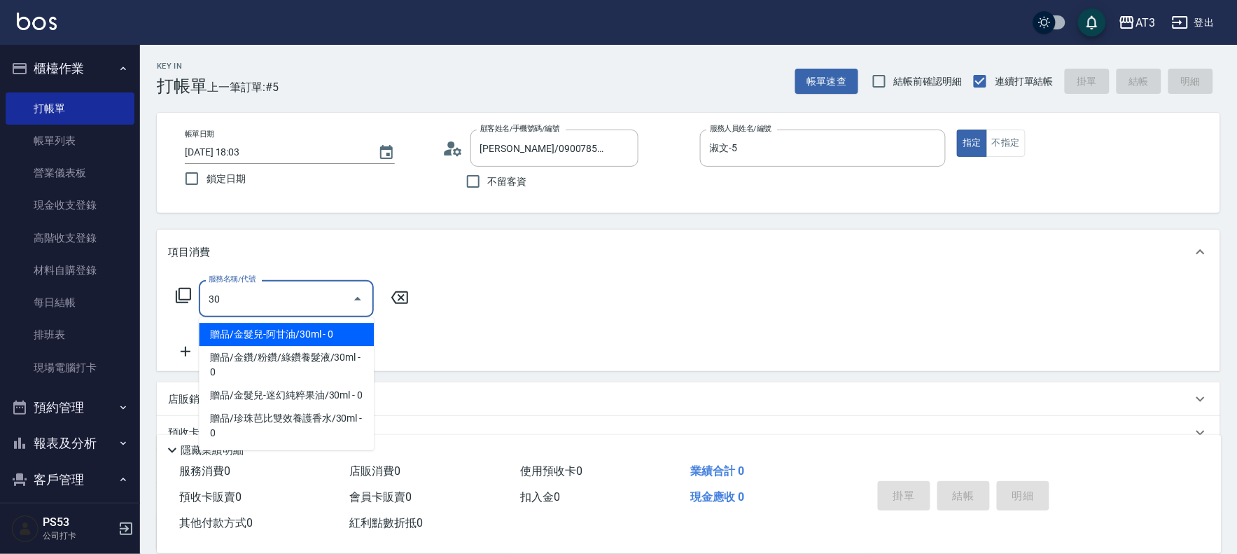
type input "3"
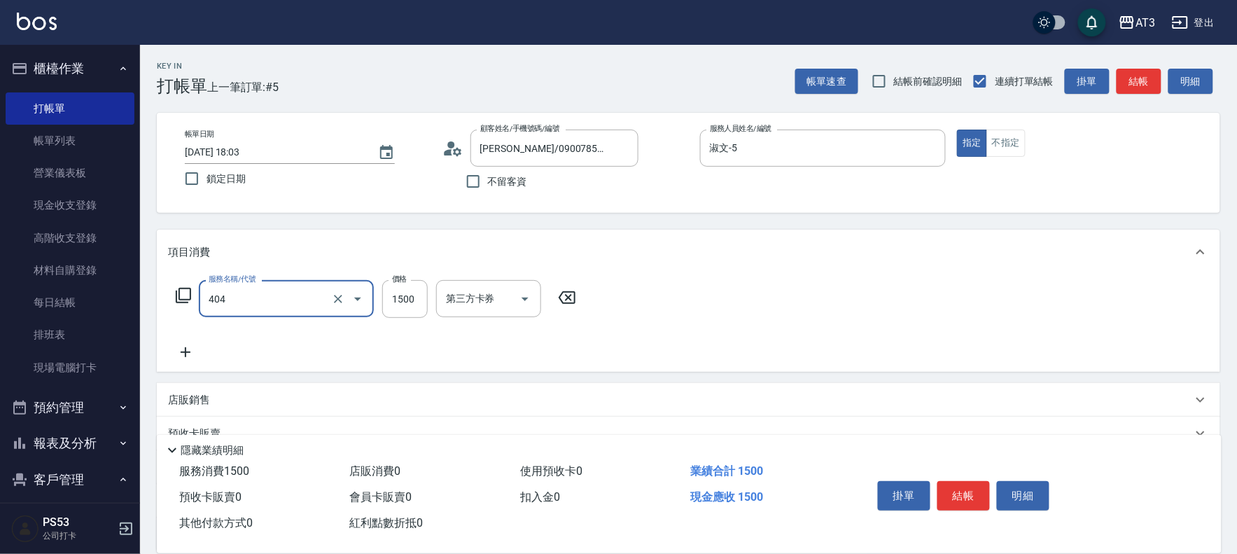
type input "設計染髮(404)"
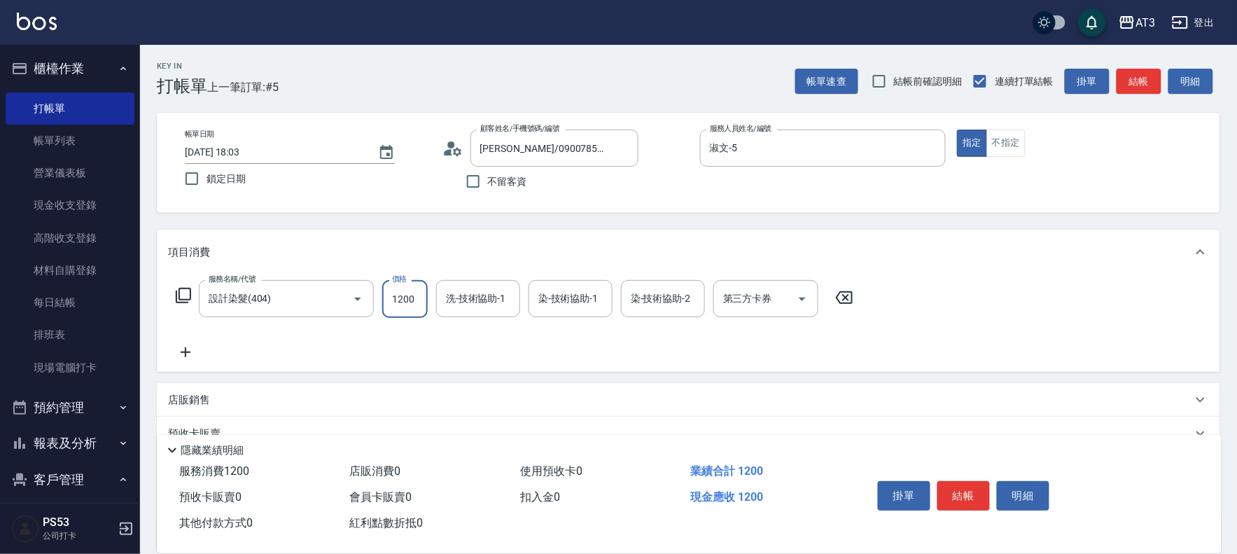
type input "1200"
type input "淑文-5"
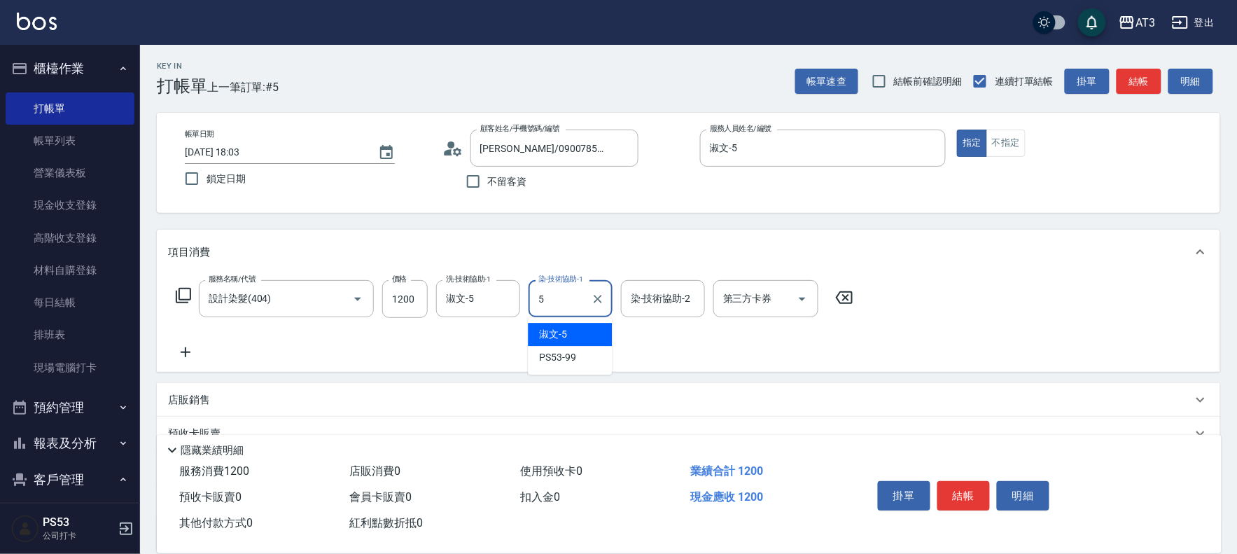
type input "淑文-5"
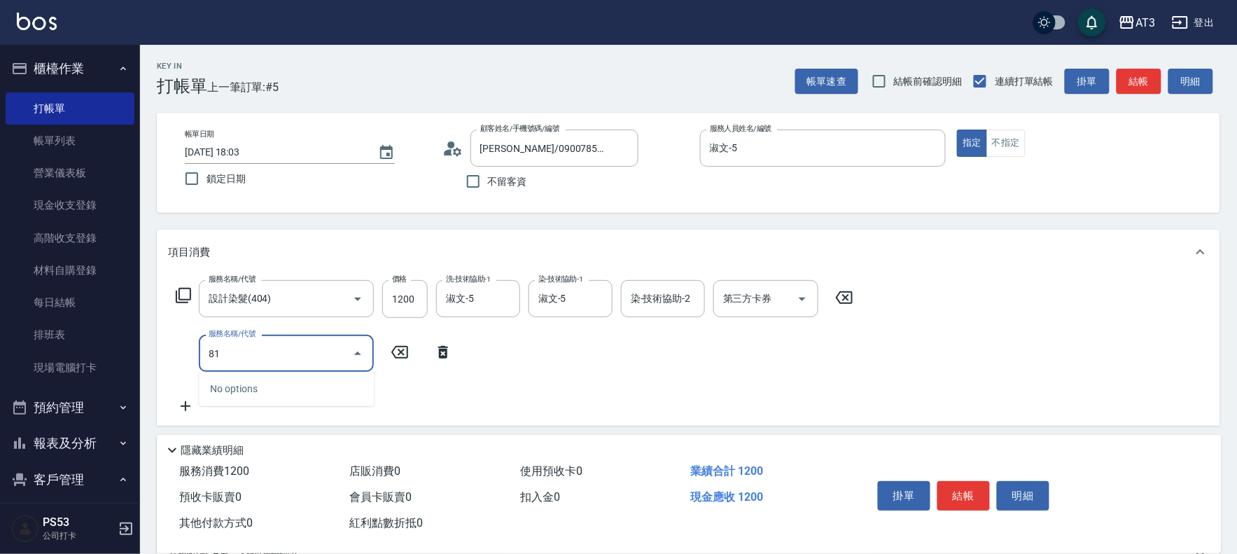
type input "8"
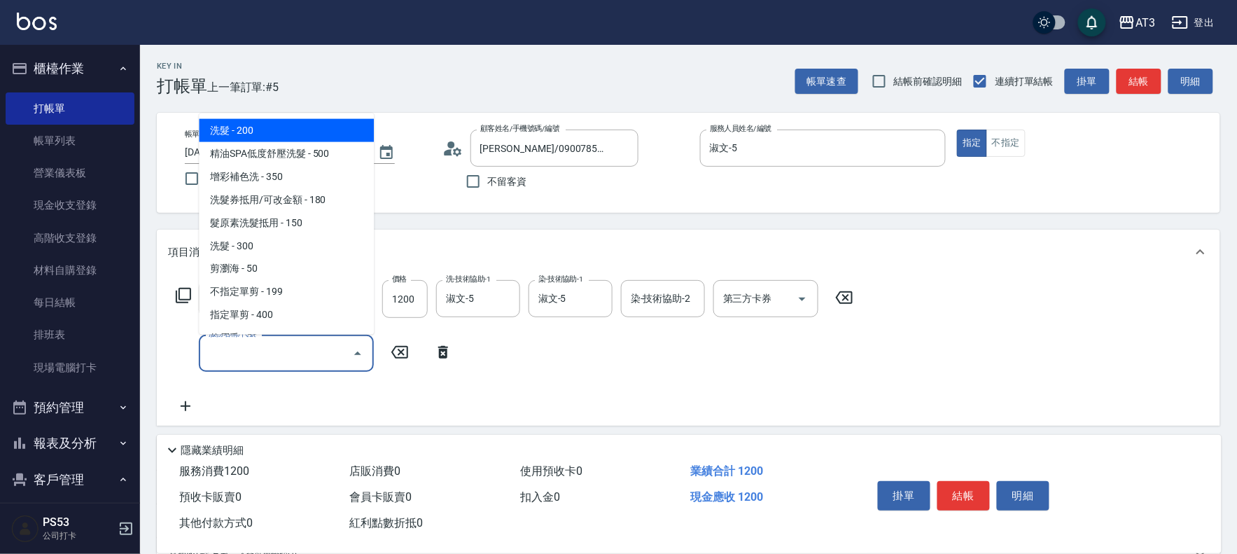
type input "5"
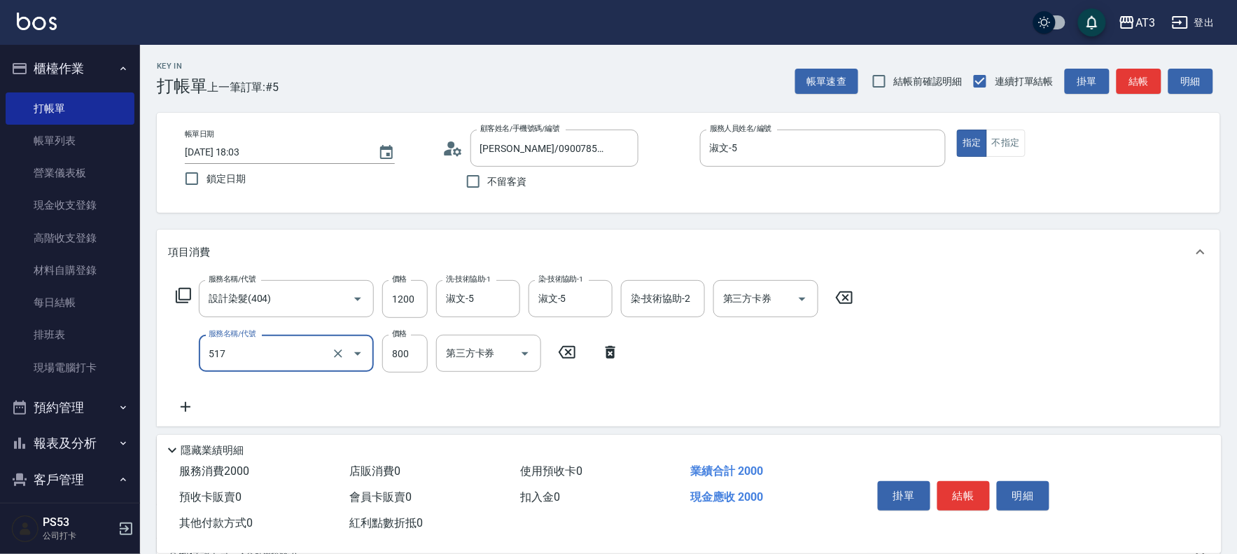
type input "C2花漾深層護髮/新(517)"
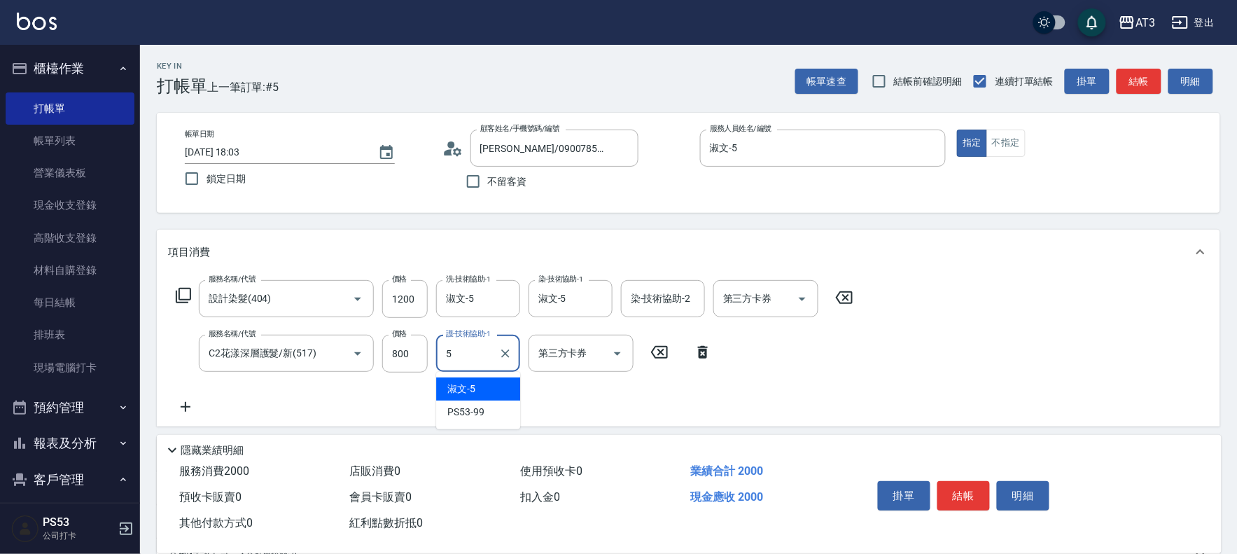
type input "淑文-5"
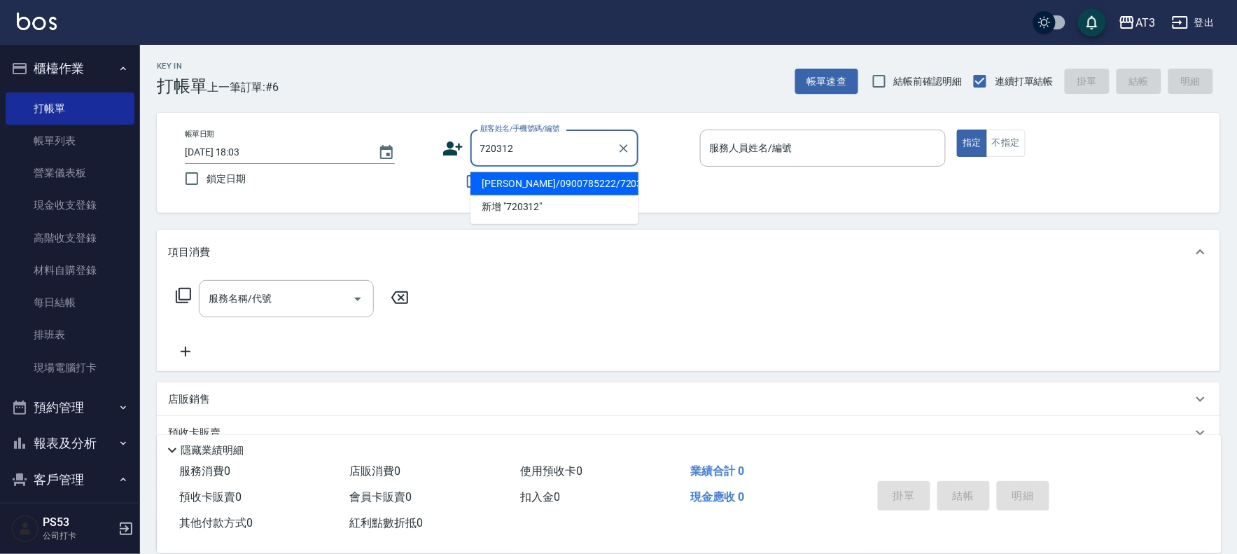
type input "[PERSON_NAME]/0900785222/720312"
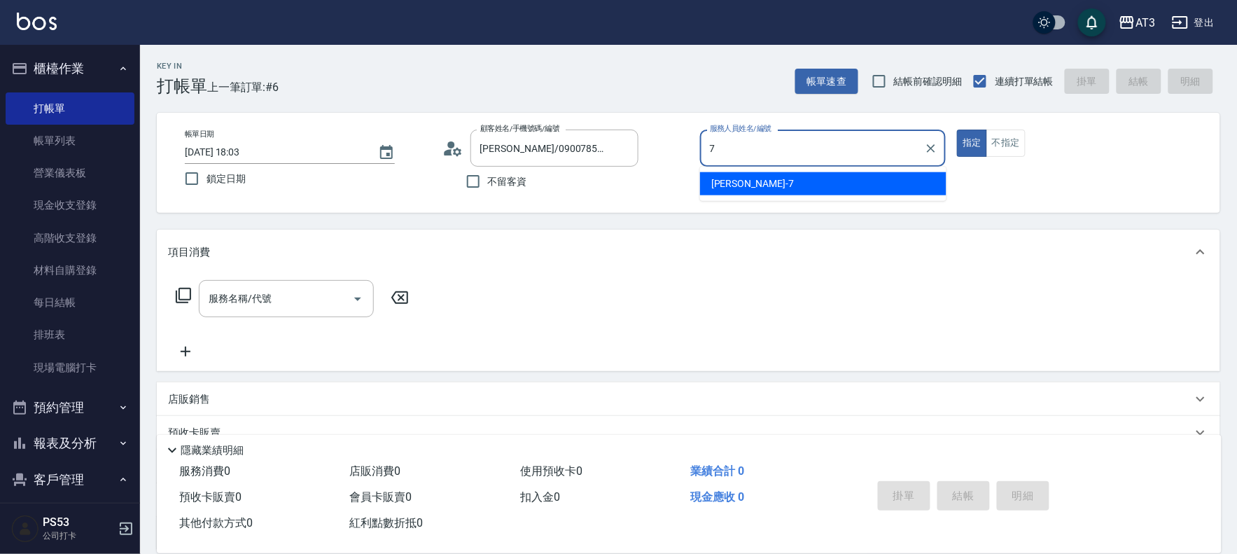
type input "子晴-7"
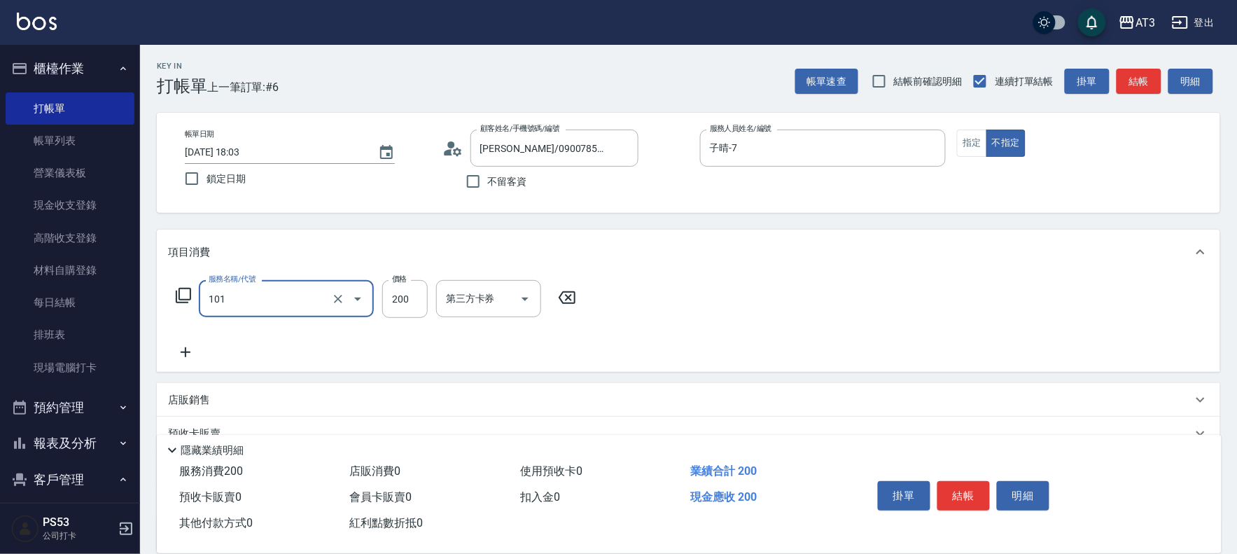
type input "洗髮(101)"
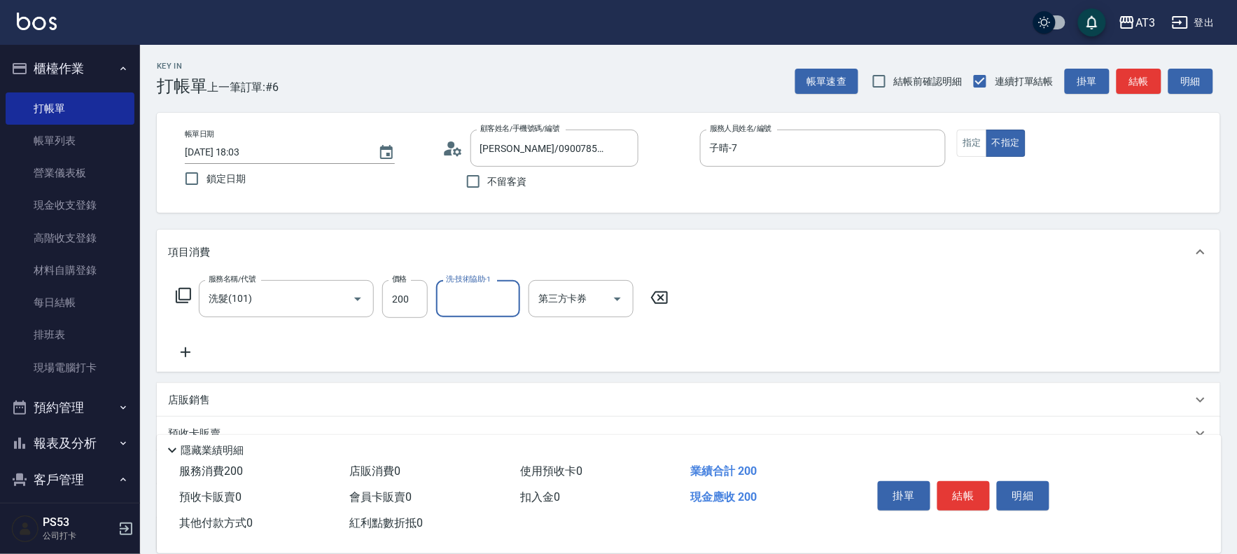
type input "4"
type input "子晴-7"
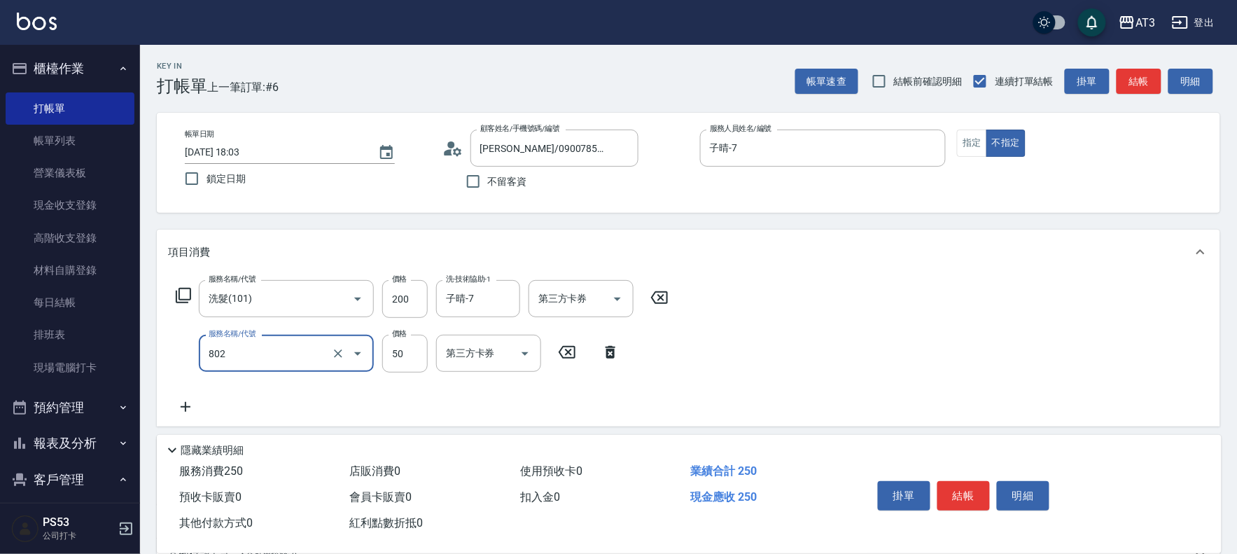
type input "潤絲/加精油(802)"
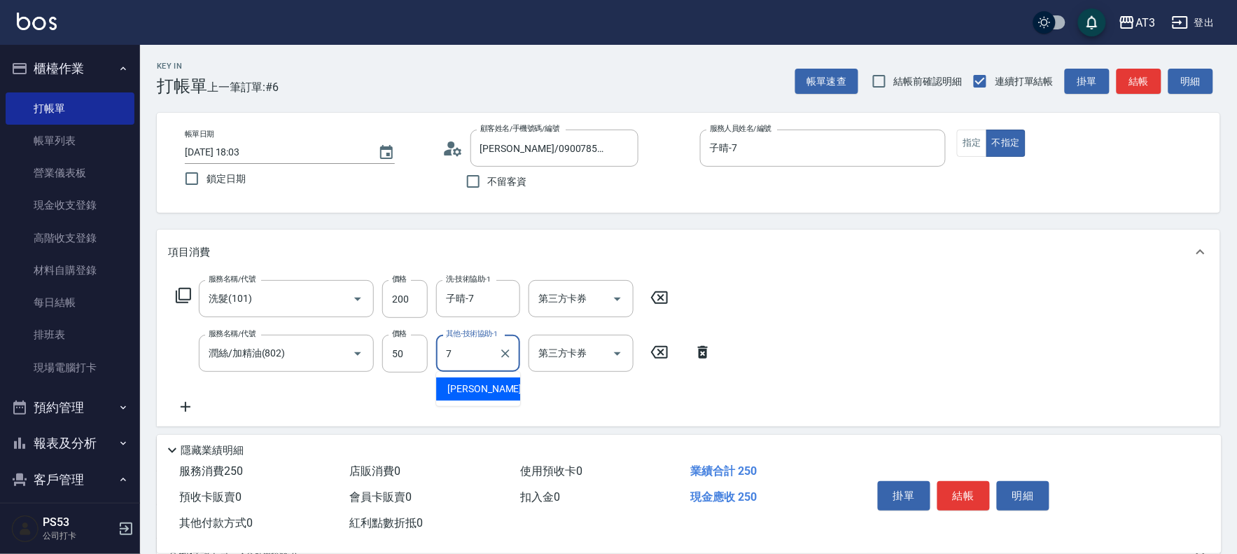
type input "子晴-7"
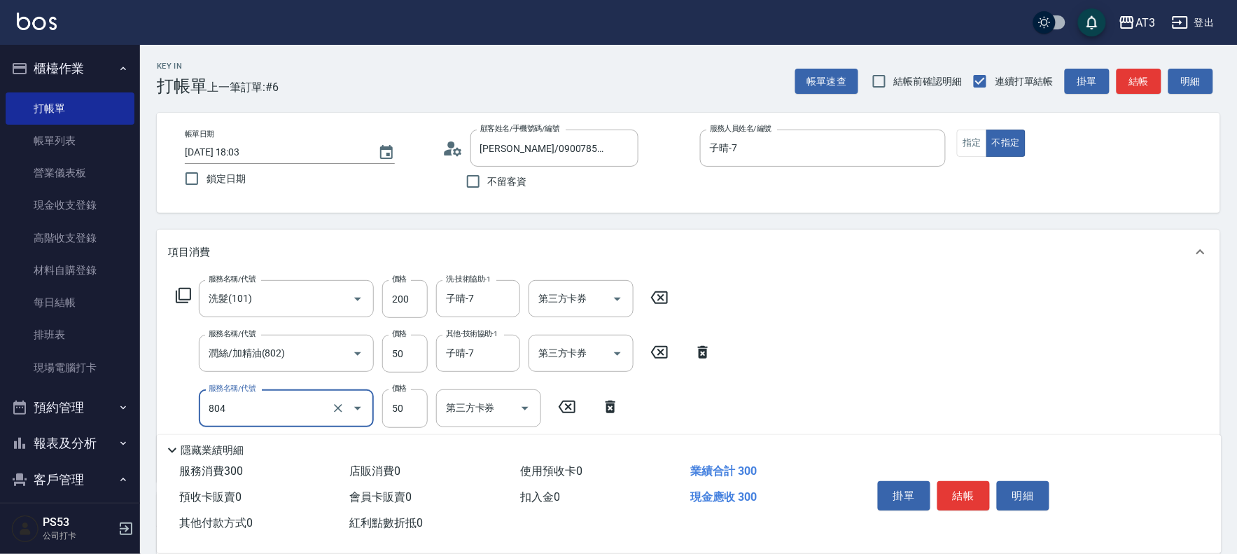
type input "吹捲/夾直/青捲/電棒/夾玉米鬚(804)"
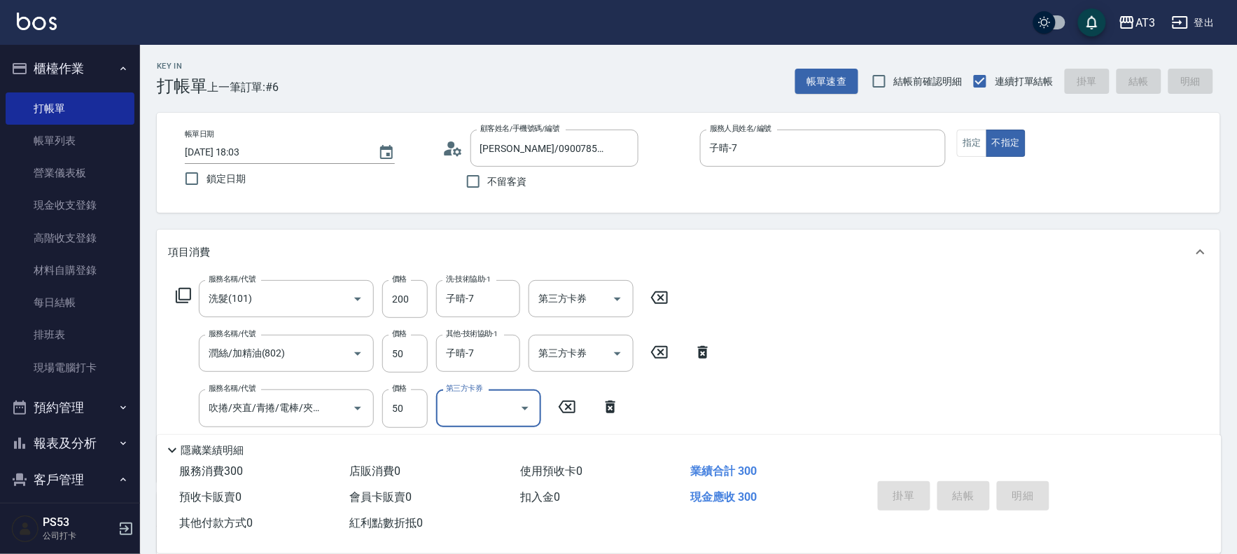
type input "[DATE] 18:04"
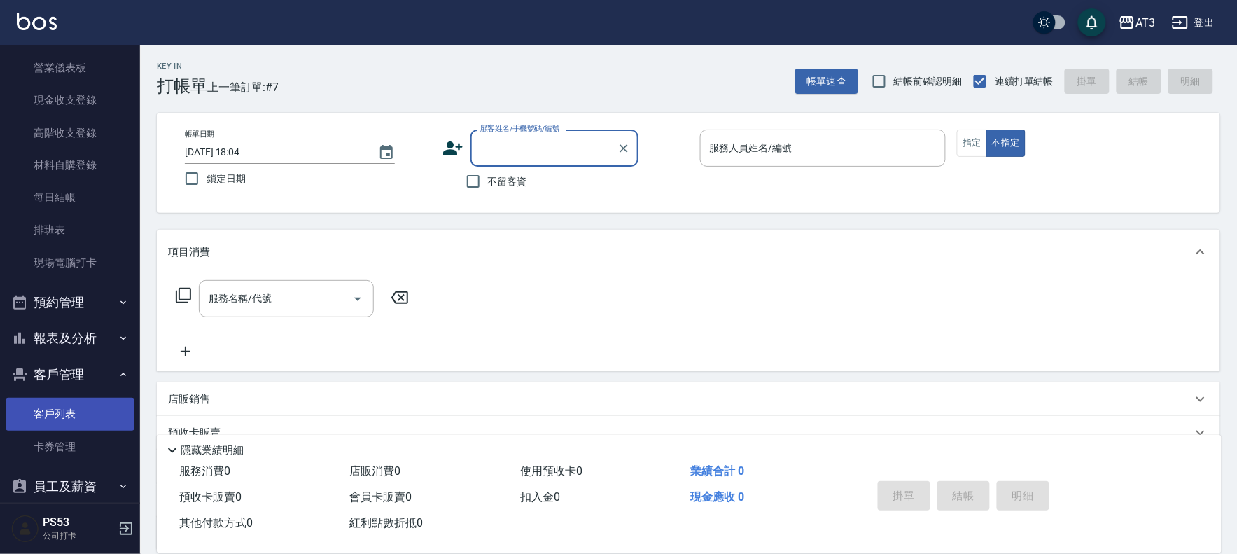
scroll to position [123, 0]
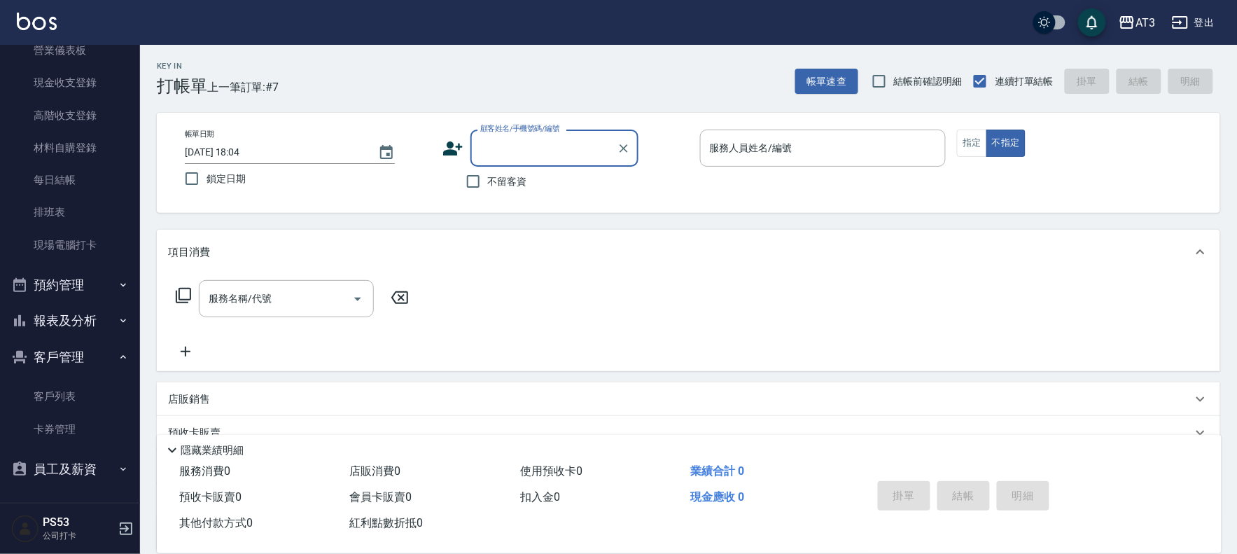
drag, startPoint x: 88, startPoint y: 328, endPoint x: 95, endPoint y: 333, distance: 8.5
click at [89, 327] on button "報表及分析" at bounding box center [70, 320] width 129 height 36
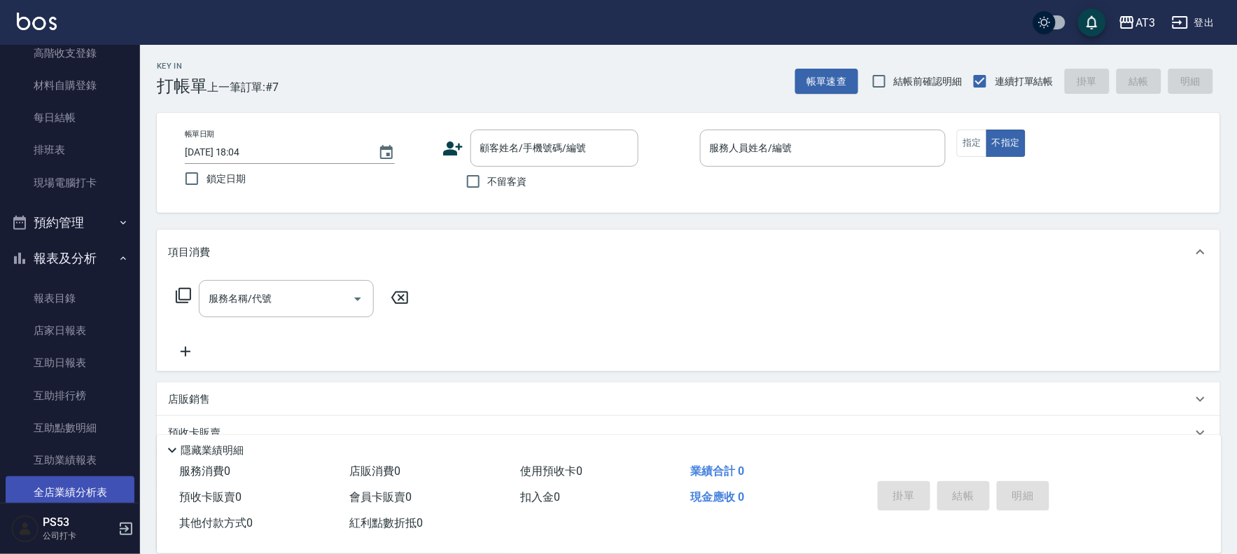
scroll to position [278, 0]
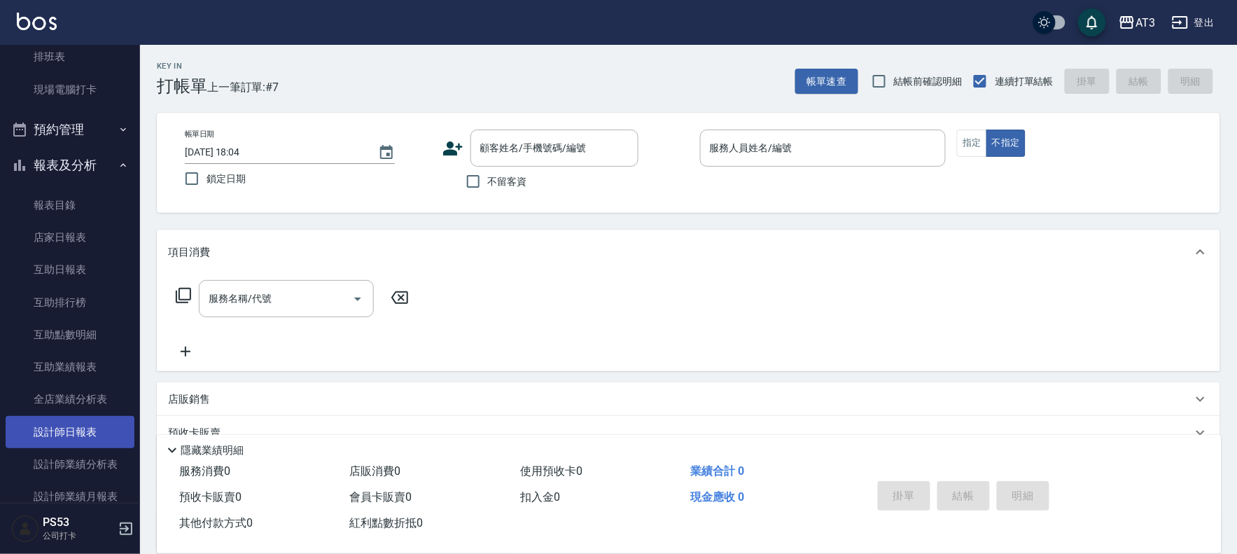
click at [81, 438] on link "設計師日報表" at bounding box center [70, 432] width 129 height 32
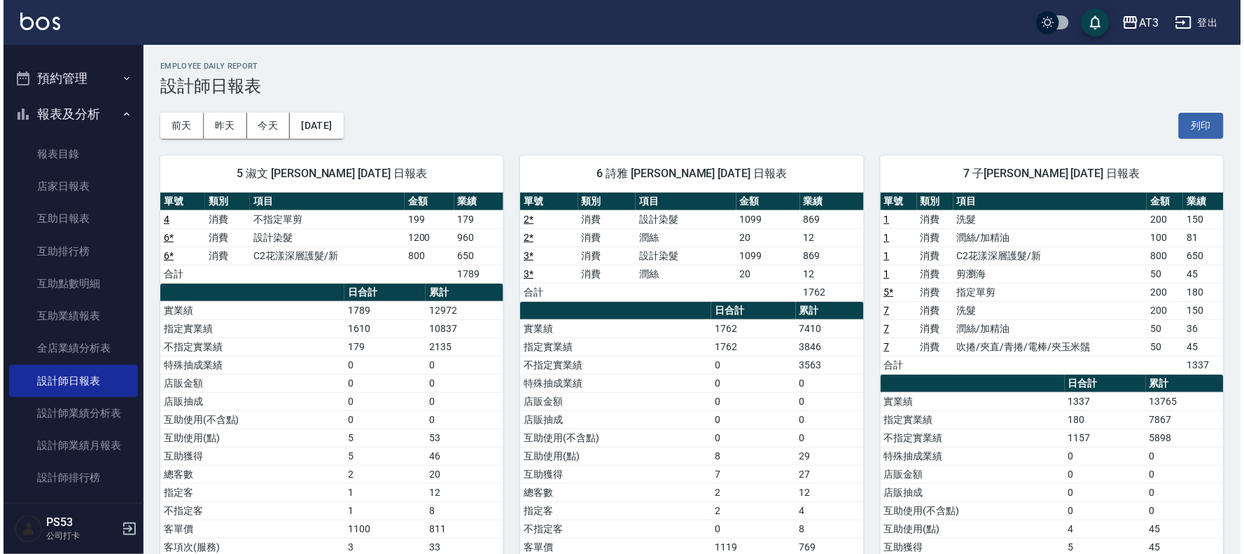
scroll to position [356, 0]
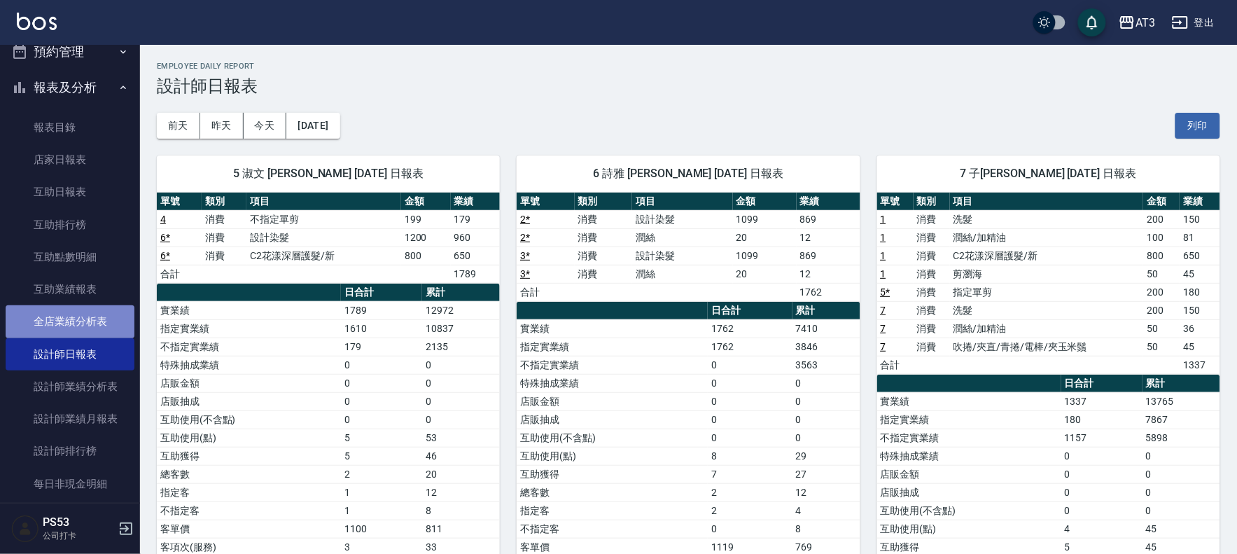
click at [81, 315] on link "全店業績分析表" at bounding box center [70, 321] width 129 height 32
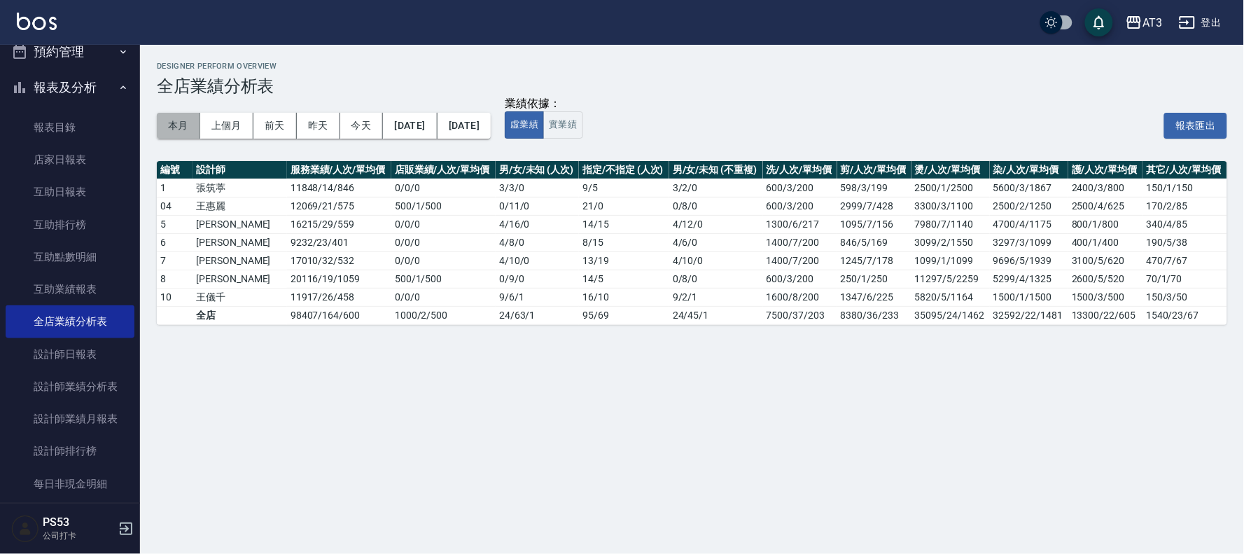
click at [184, 123] on button "本月" at bounding box center [178, 126] width 43 height 26
click at [65, 82] on button "報表及分析" at bounding box center [70, 87] width 129 height 36
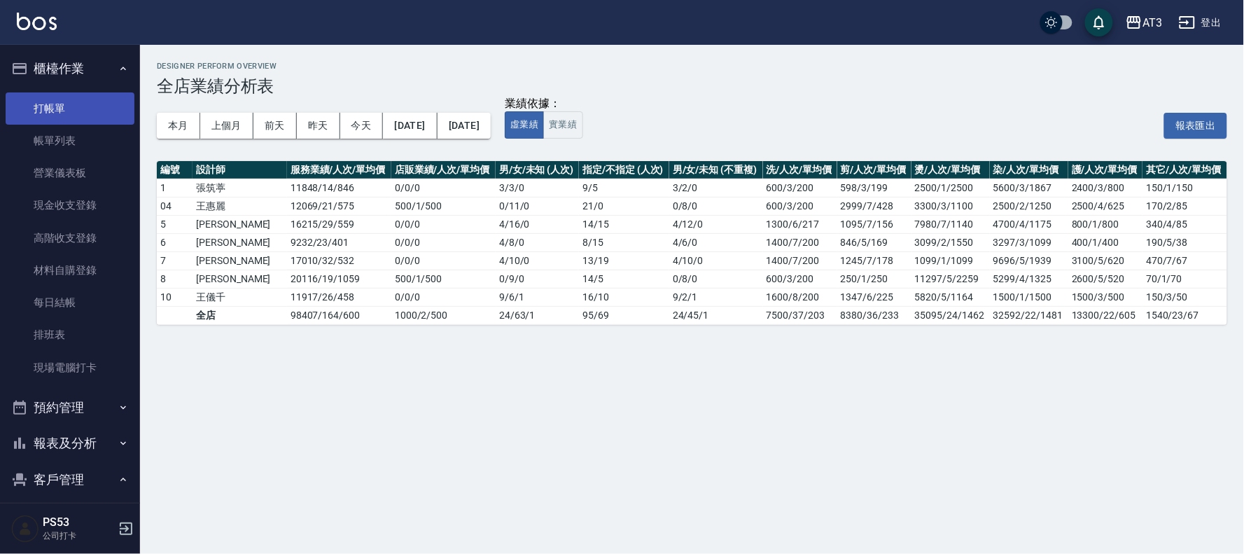
click at [68, 107] on link "打帳單" at bounding box center [70, 108] width 129 height 32
